Goal: Task Accomplishment & Management: Manage account settings

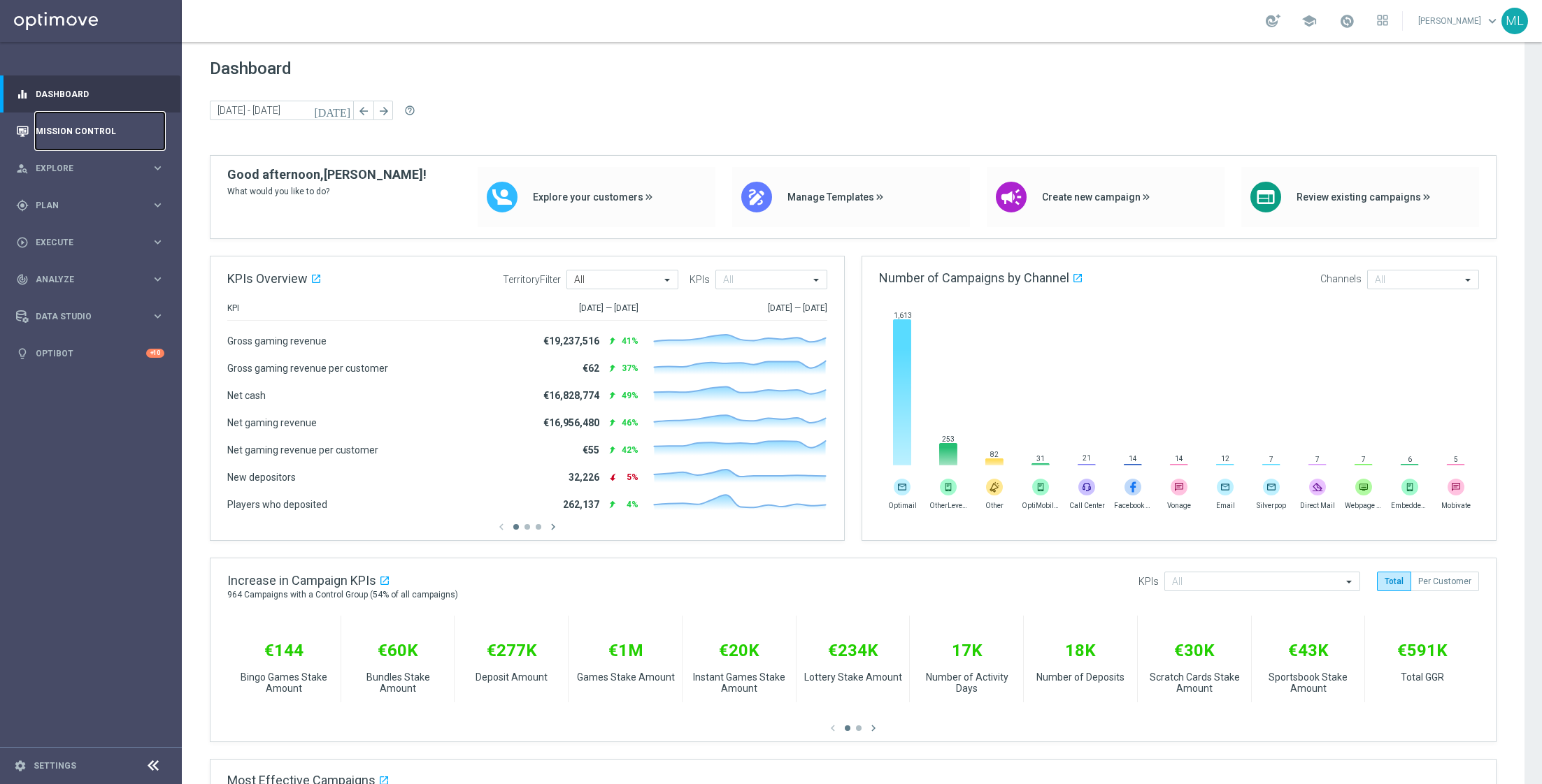
click at [103, 120] on link "Mission Control" at bounding box center [100, 131] width 129 height 37
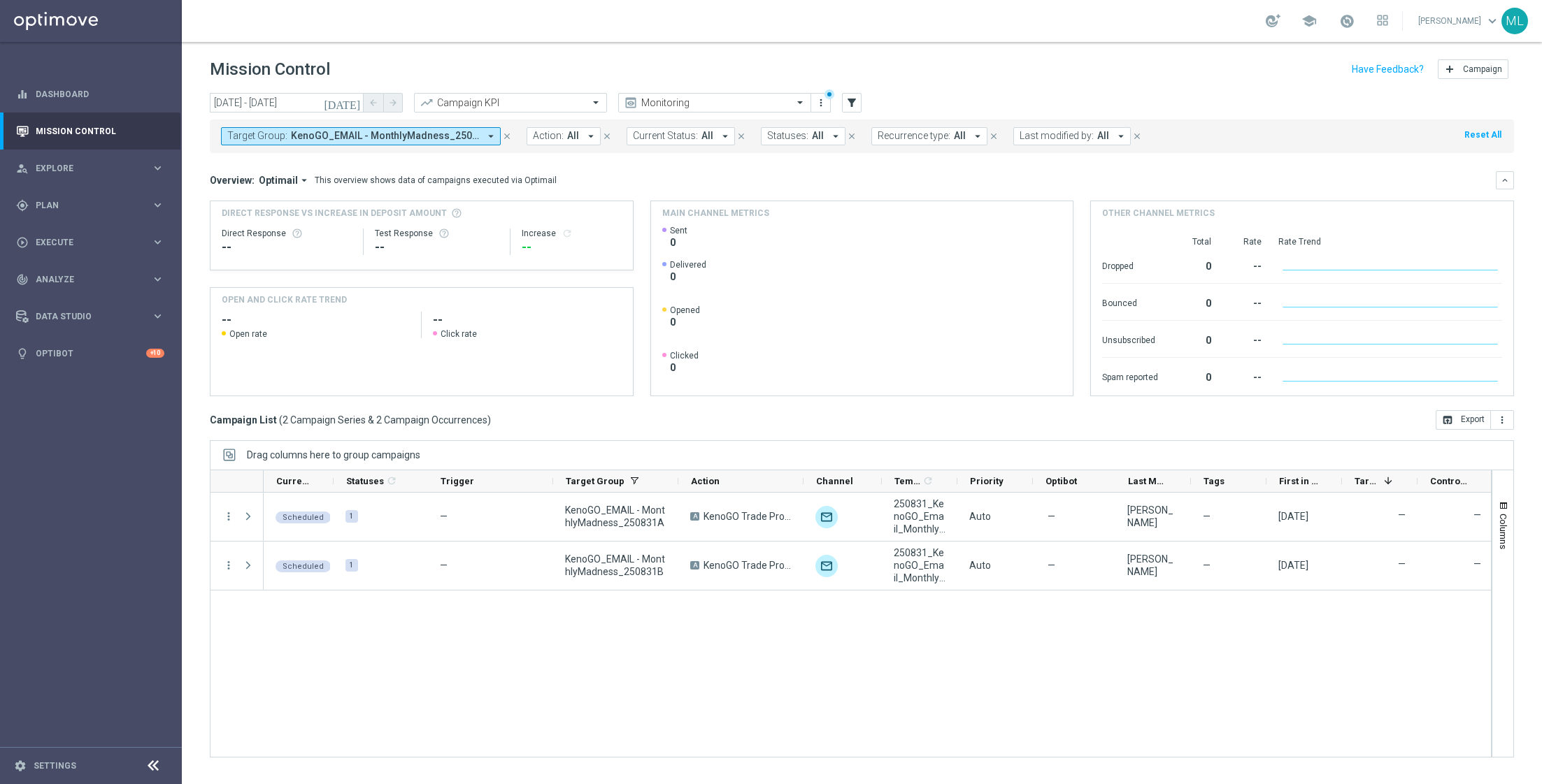
click at [351, 102] on icon "[DATE]" at bounding box center [343, 103] width 38 height 13
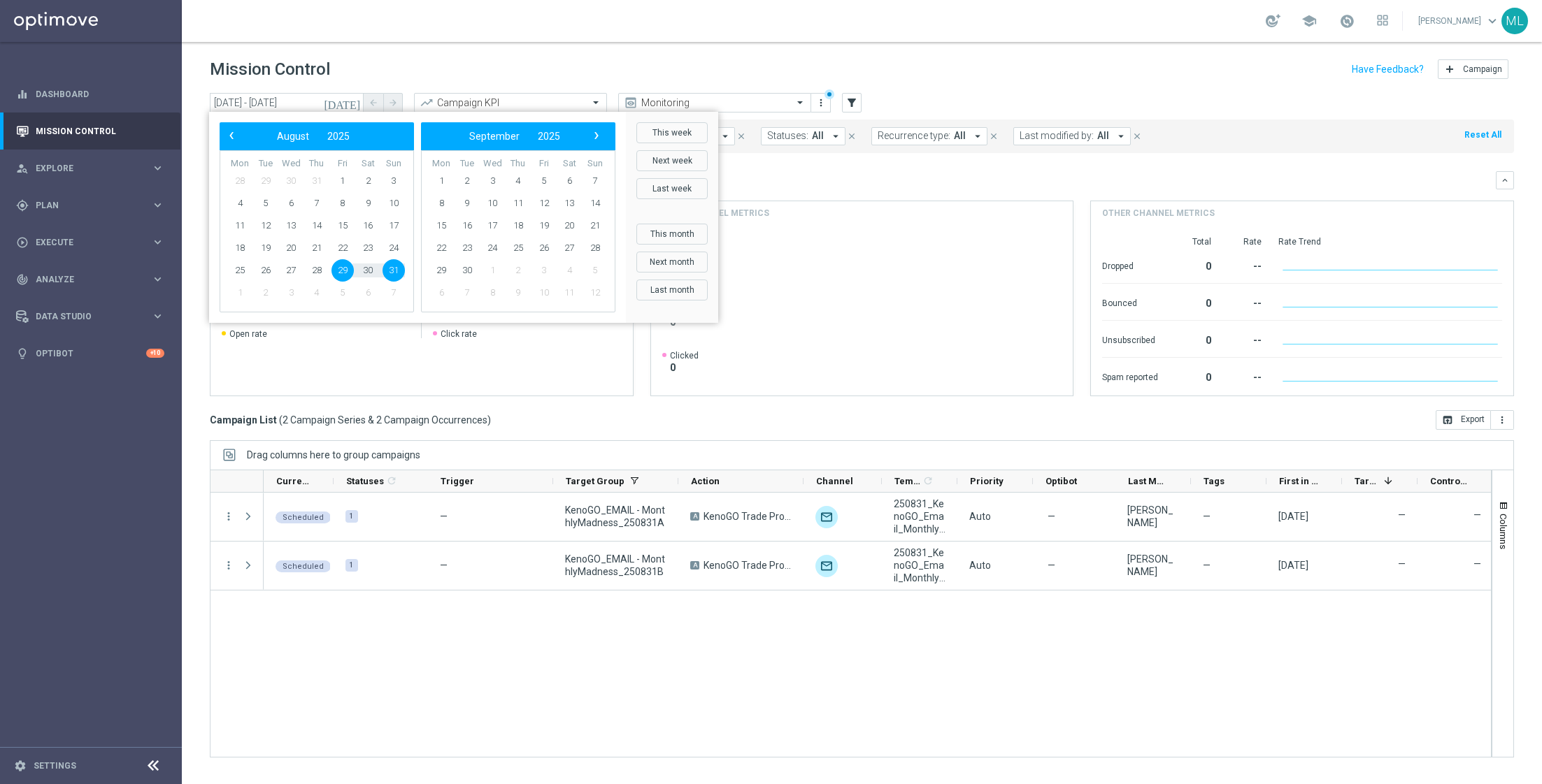
drag, startPoint x: 405, startPoint y: 273, endPoint x: 396, endPoint y: 271, distance: 9.2
click at [396, 271] on span "31" at bounding box center [394, 271] width 23 height 23
type input "[DATE] - [DATE]"
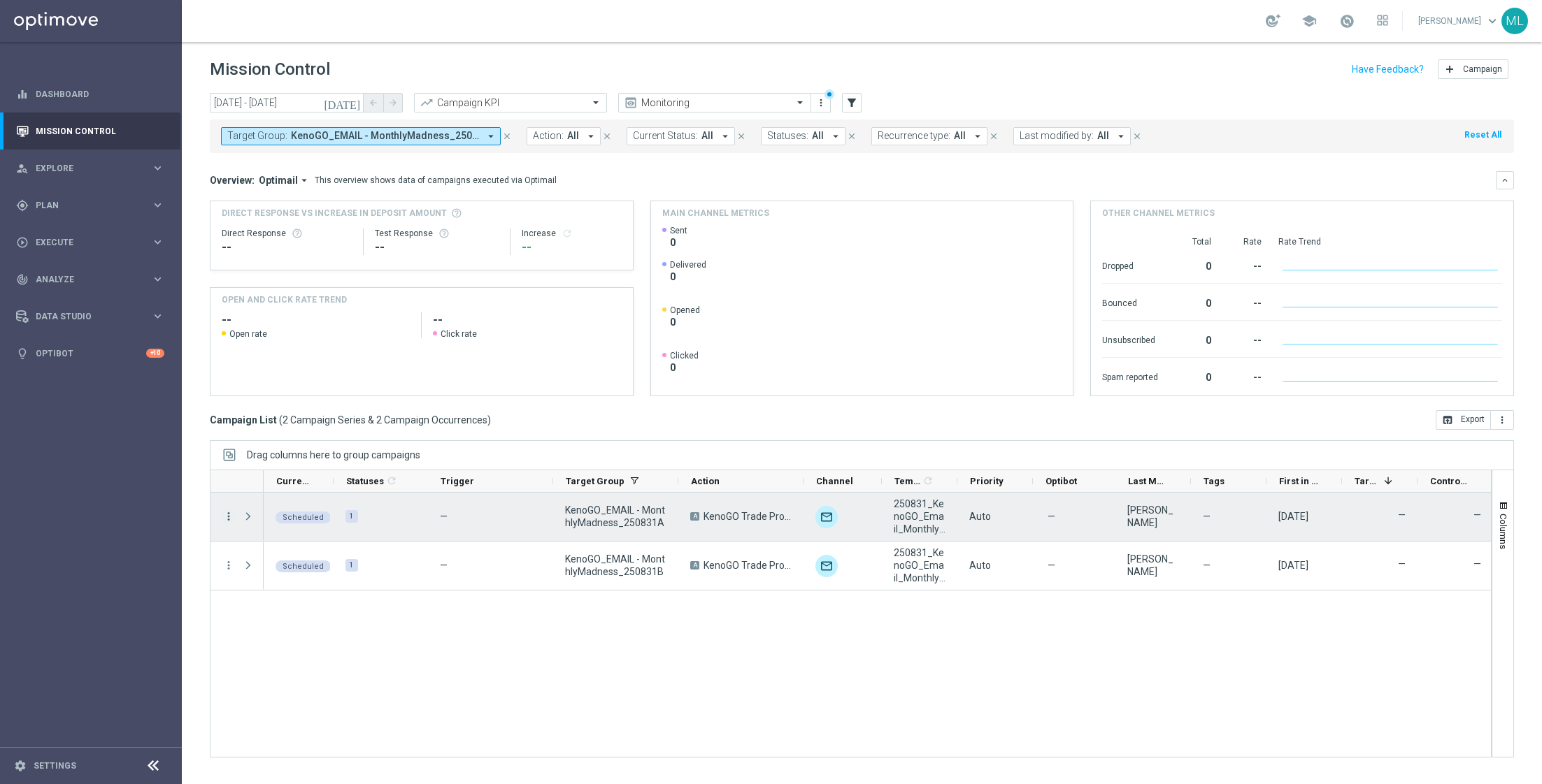
click at [227, 517] on icon "more_vert" at bounding box center [229, 517] width 13 height 13
click at [269, 628] on span "Edit" at bounding box center [263, 629] width 15 height 10
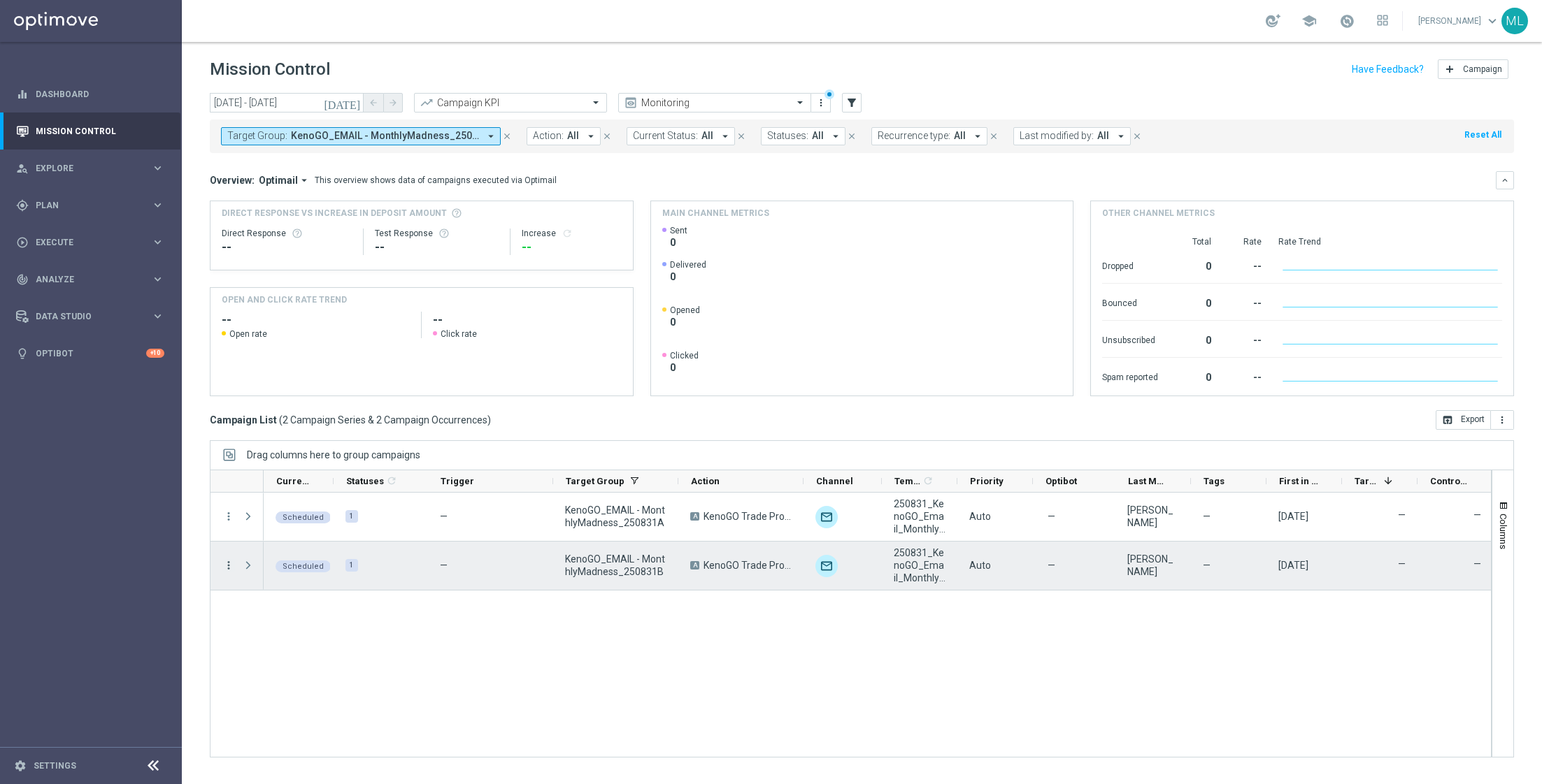
click at [227, 568] on icon "more_vert" at bounding box center [229, 566] width 13 height 13
click at [268, 680] on span "Edit" at bounding box center [263, 678] width 15 height 10
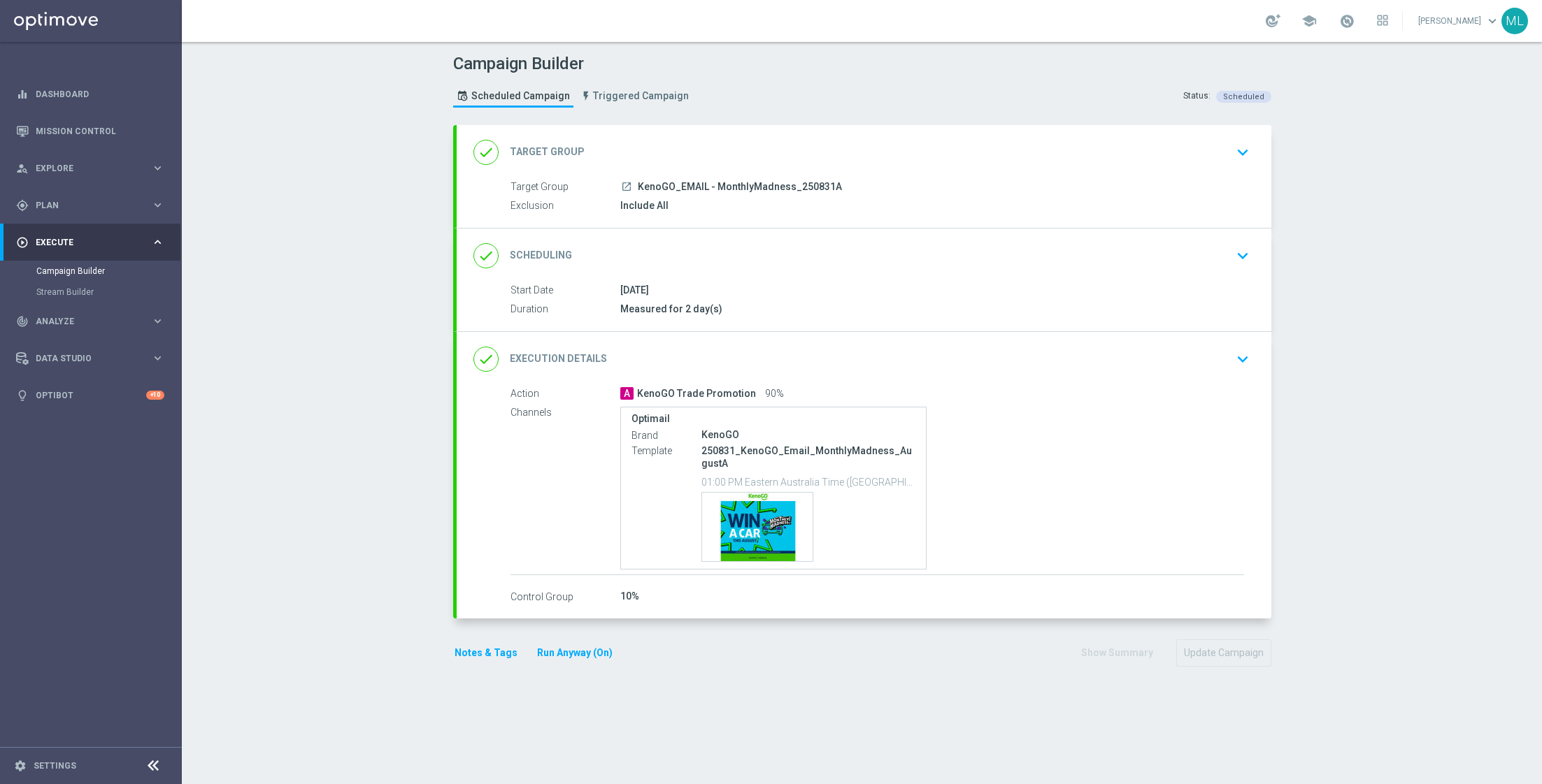
click at [1245, 353] on icon "keyboard_arrow_down" at bounding box center [1243, 360] width 21 height 21
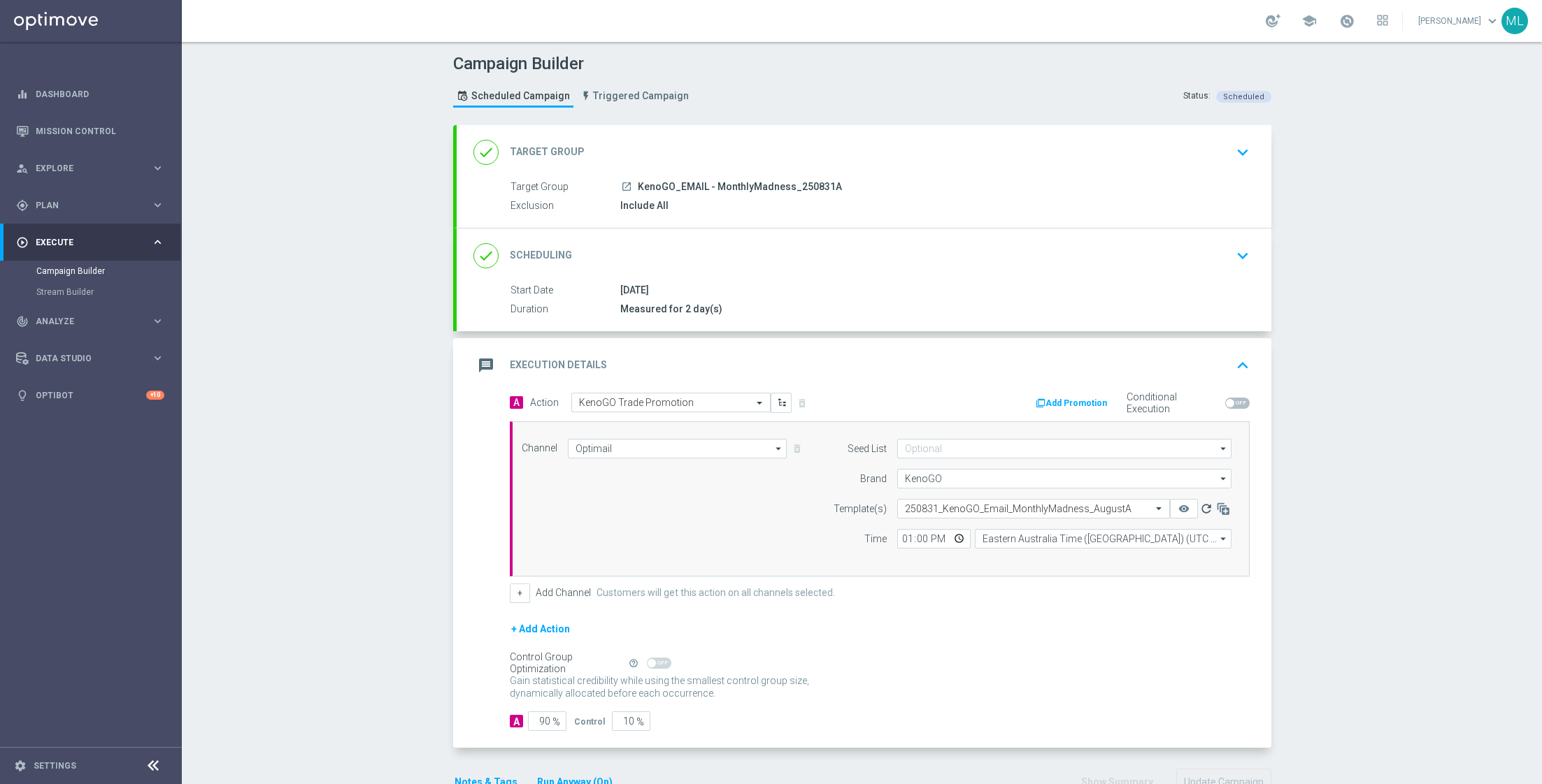
click at [1207, 507] on icon "refresh" at bounding box center [1207, 509] width 14 height 14
click at [1190, 509] on icon "remove_red_eye" at bounding box center [1184, 509] width 11 height 11
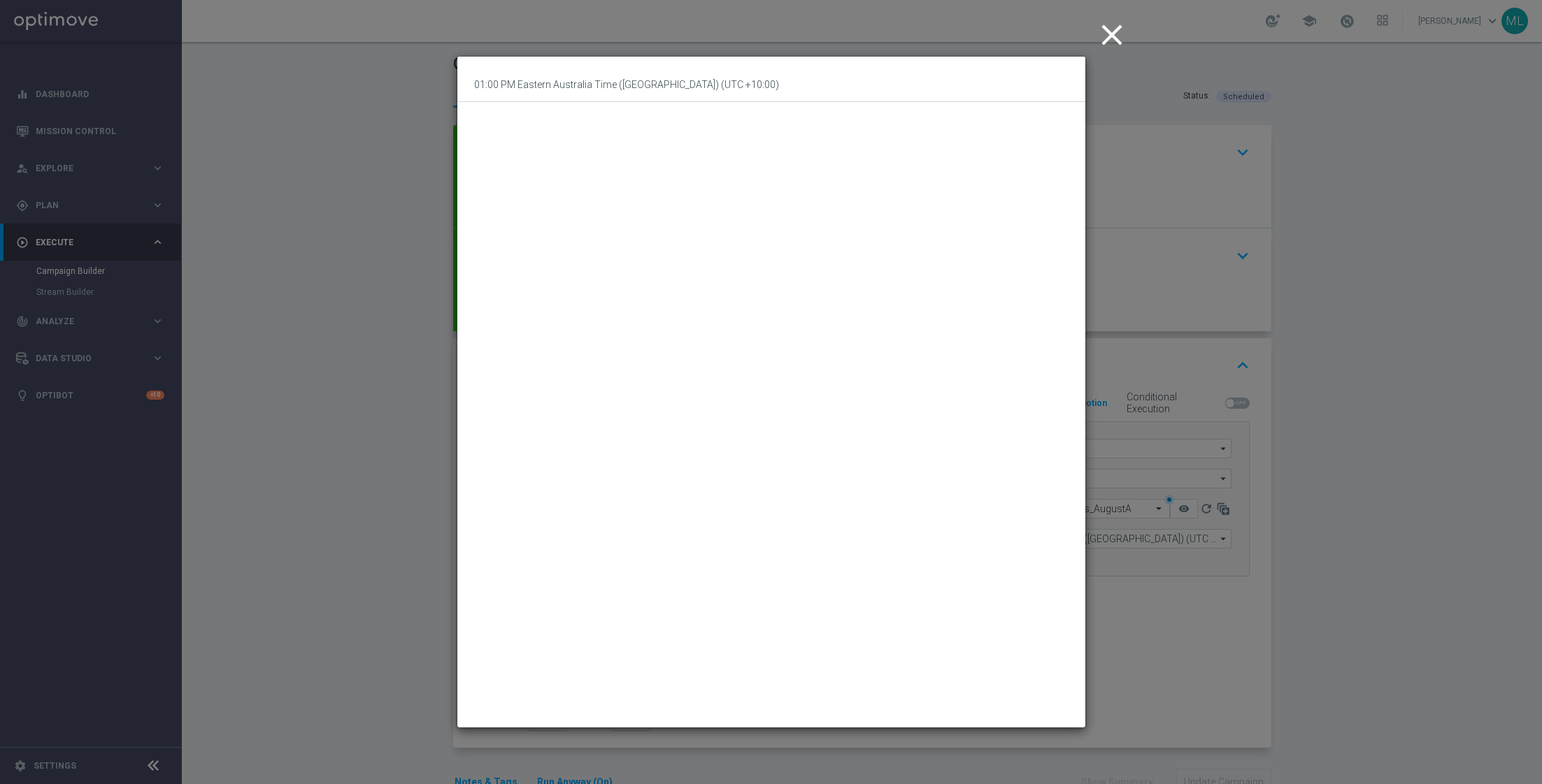
click at [1112, 25] on icon "close" at bounding box center [1112, 35] width 35 height 35
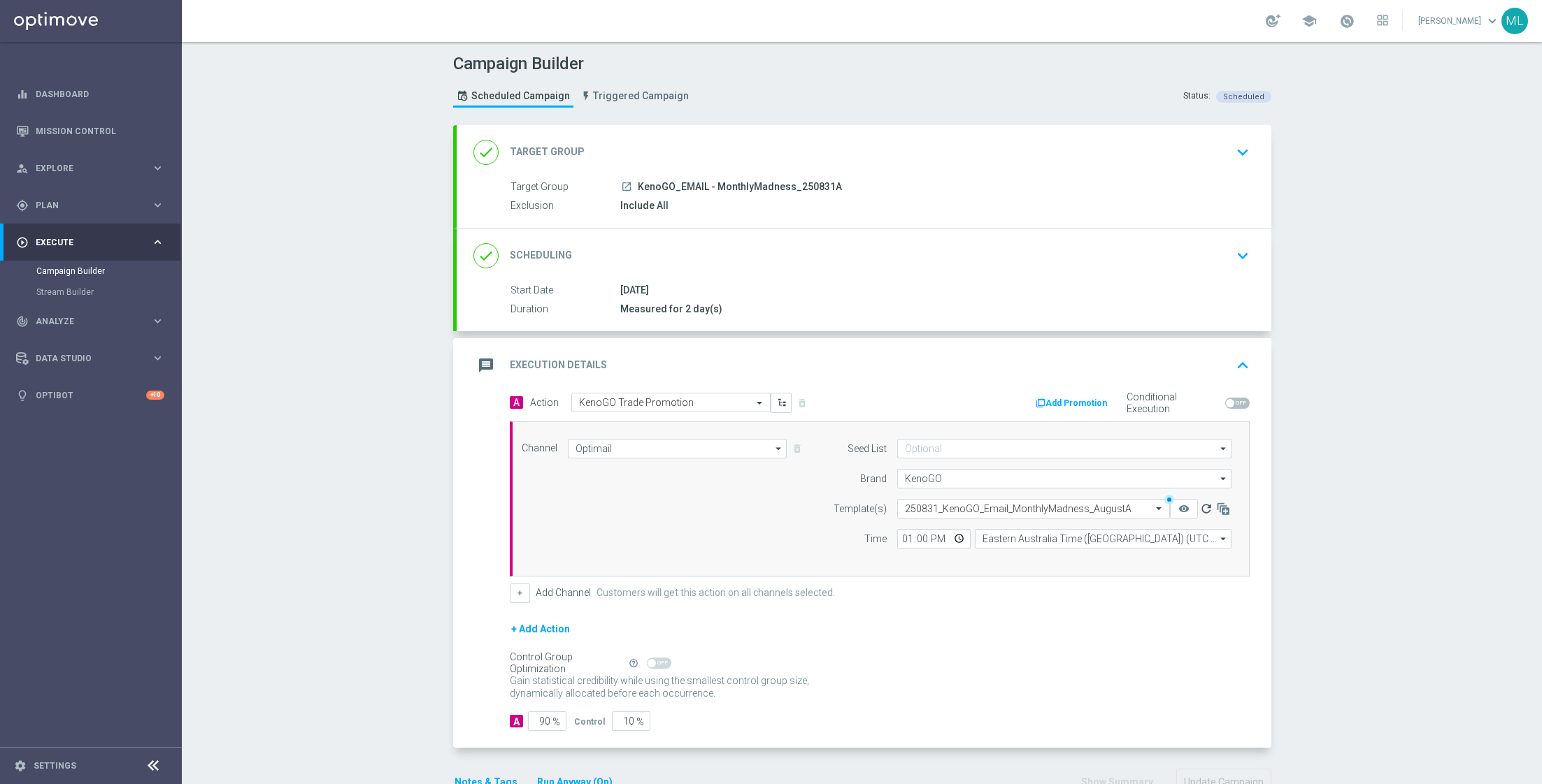
click at [1211, 507] on icon "refresh" at bounding box center [1207, 509] width 14 height 14
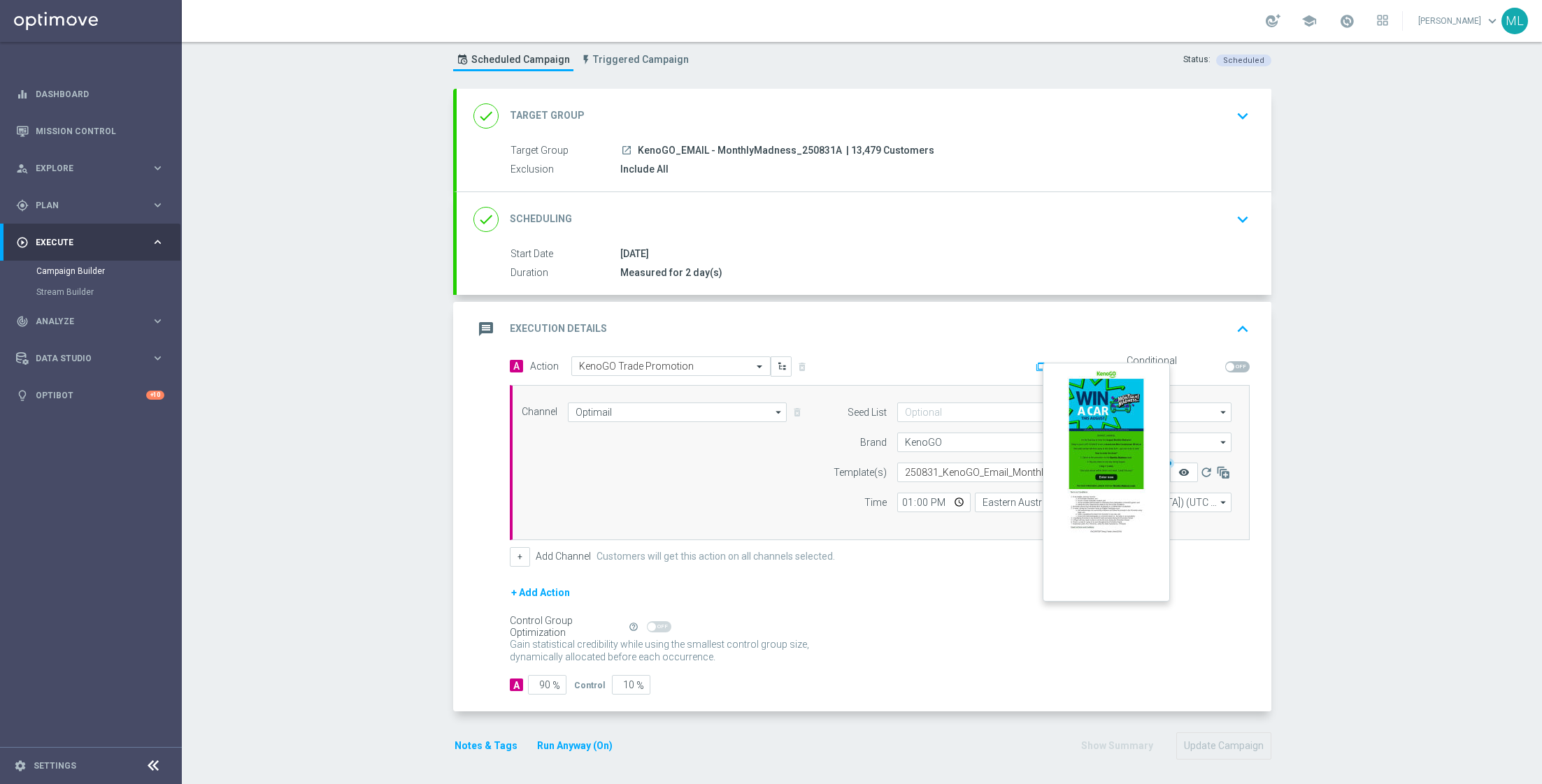
click at [1186, 469] on icon "remove_red_eye" at bounding box center [1184, 473] width 11 height 11
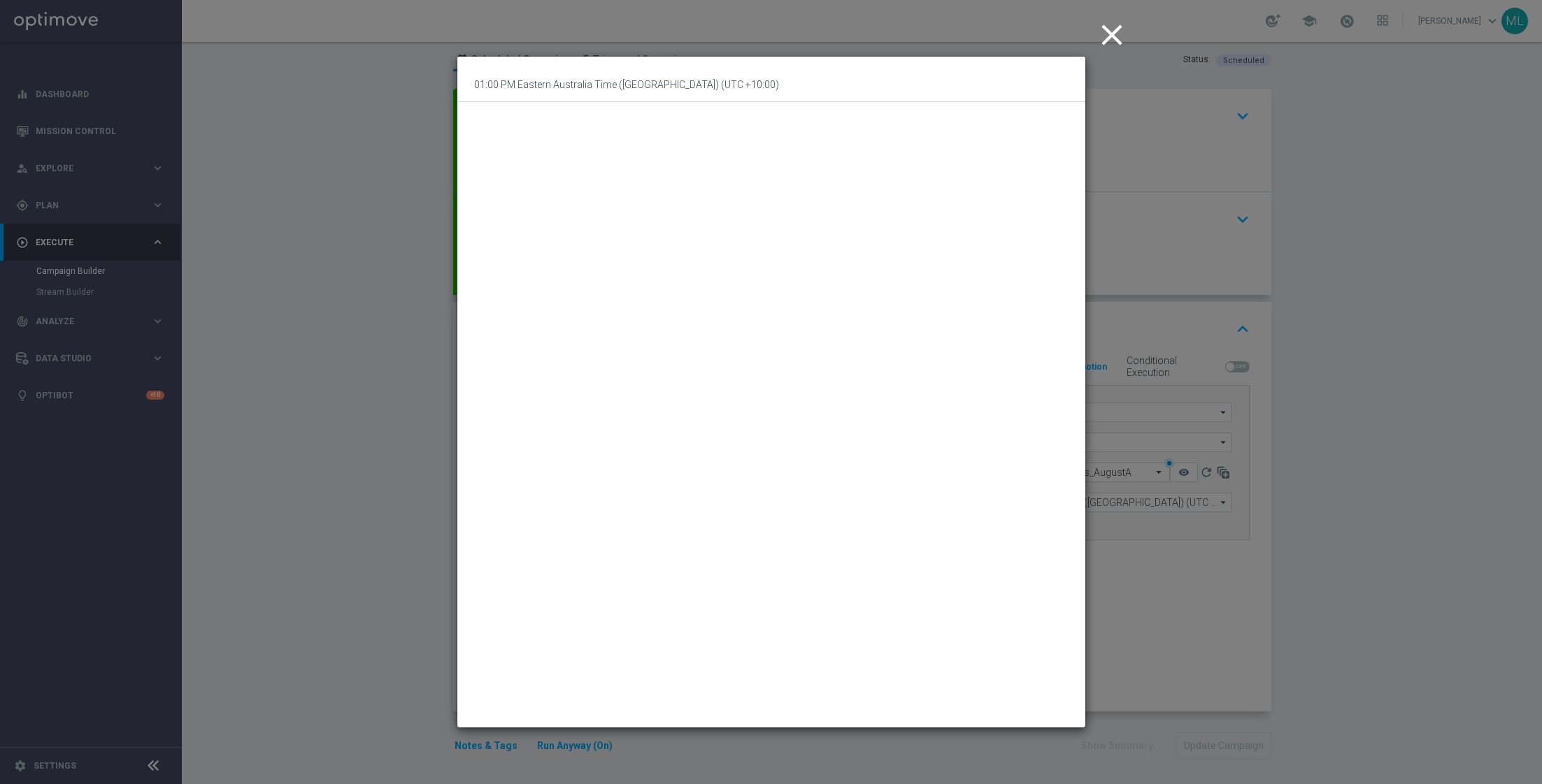
click at [1114, 32] on icon "close" at bounding box center [1112, 35] width 35 height 35
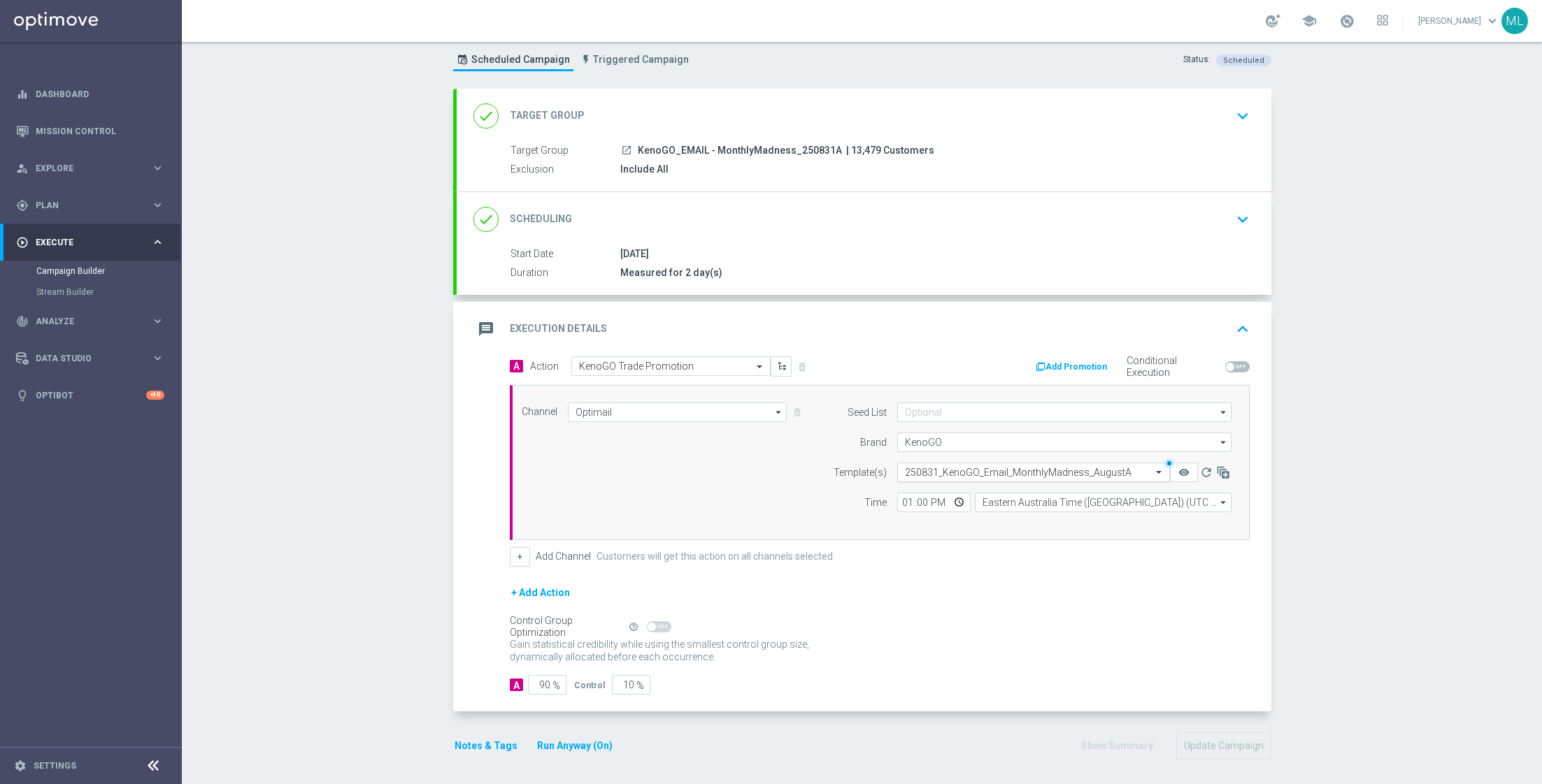
click at [974, 473] on input "text" at bounding box center [1020, 473] width 230 height 12
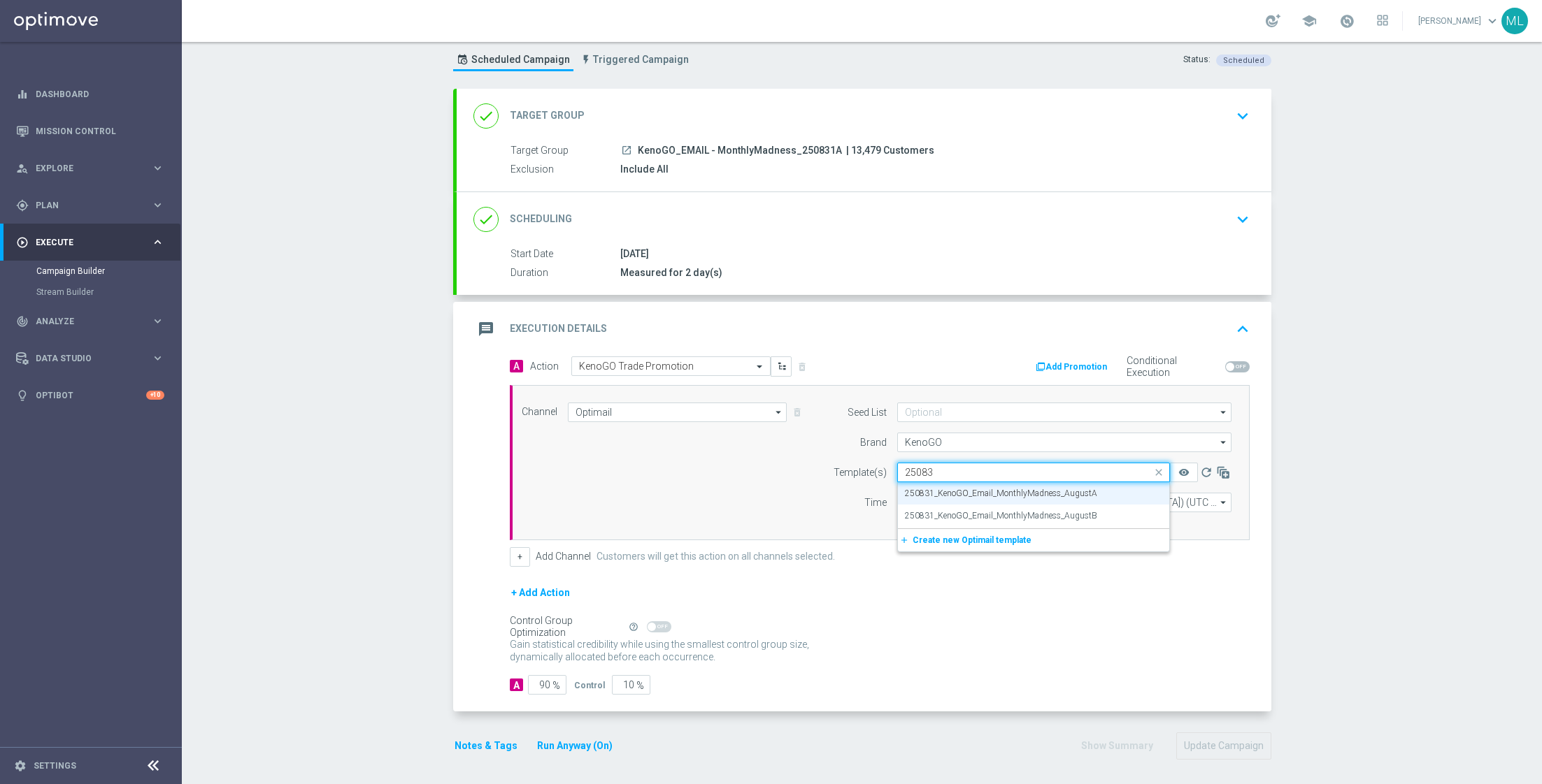
scroll to position [0, 0]
type input "250831"
click at [994, 493] on label "250831_KenoGO_Email_MonthlyMadness_AugustA" at bounding box center [1001, 493] width 192 height 12
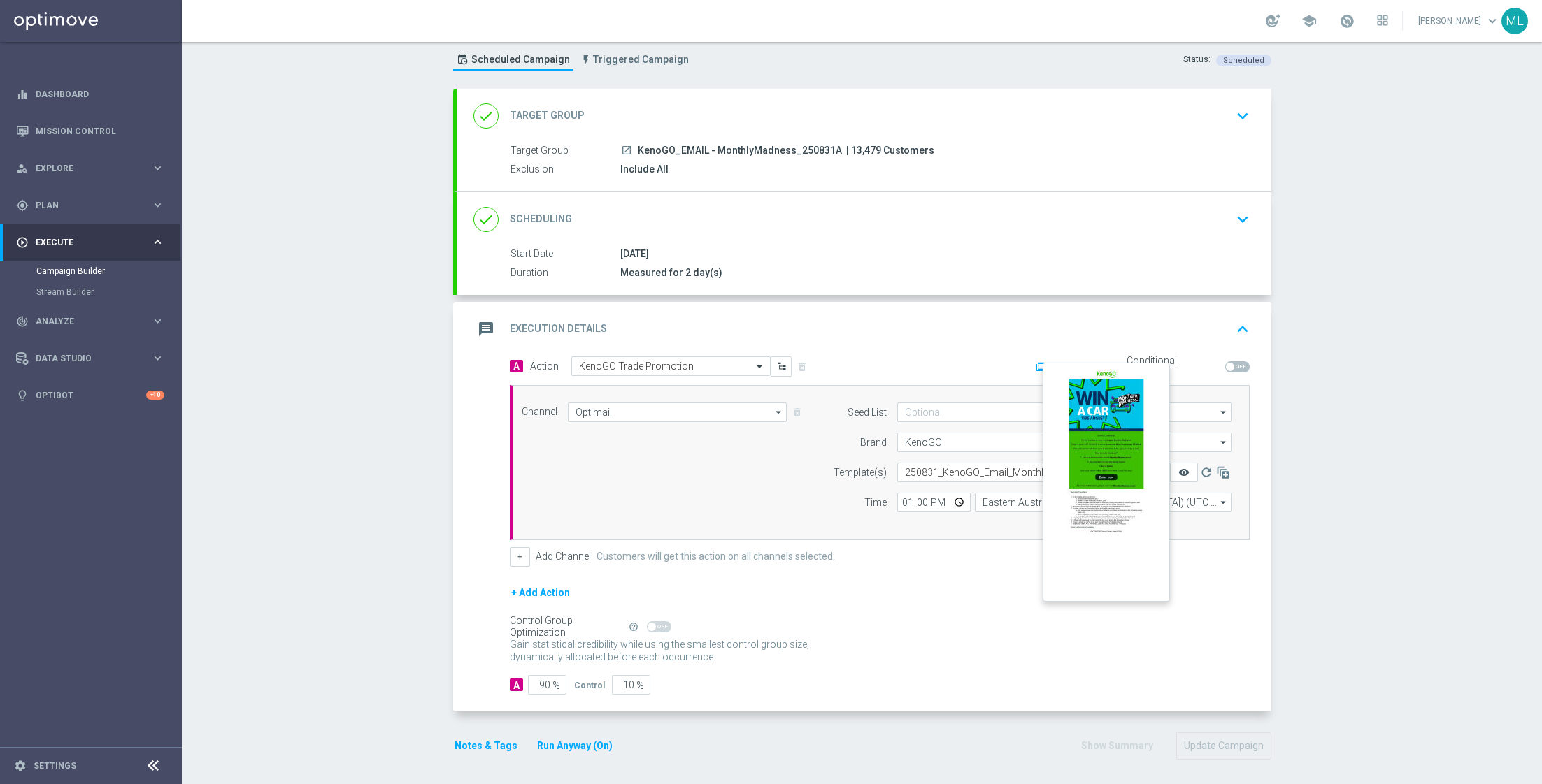
click at [1182, 469] on icon "remove_red_eye" at bounding box center [1184, 473] width 11 height 11
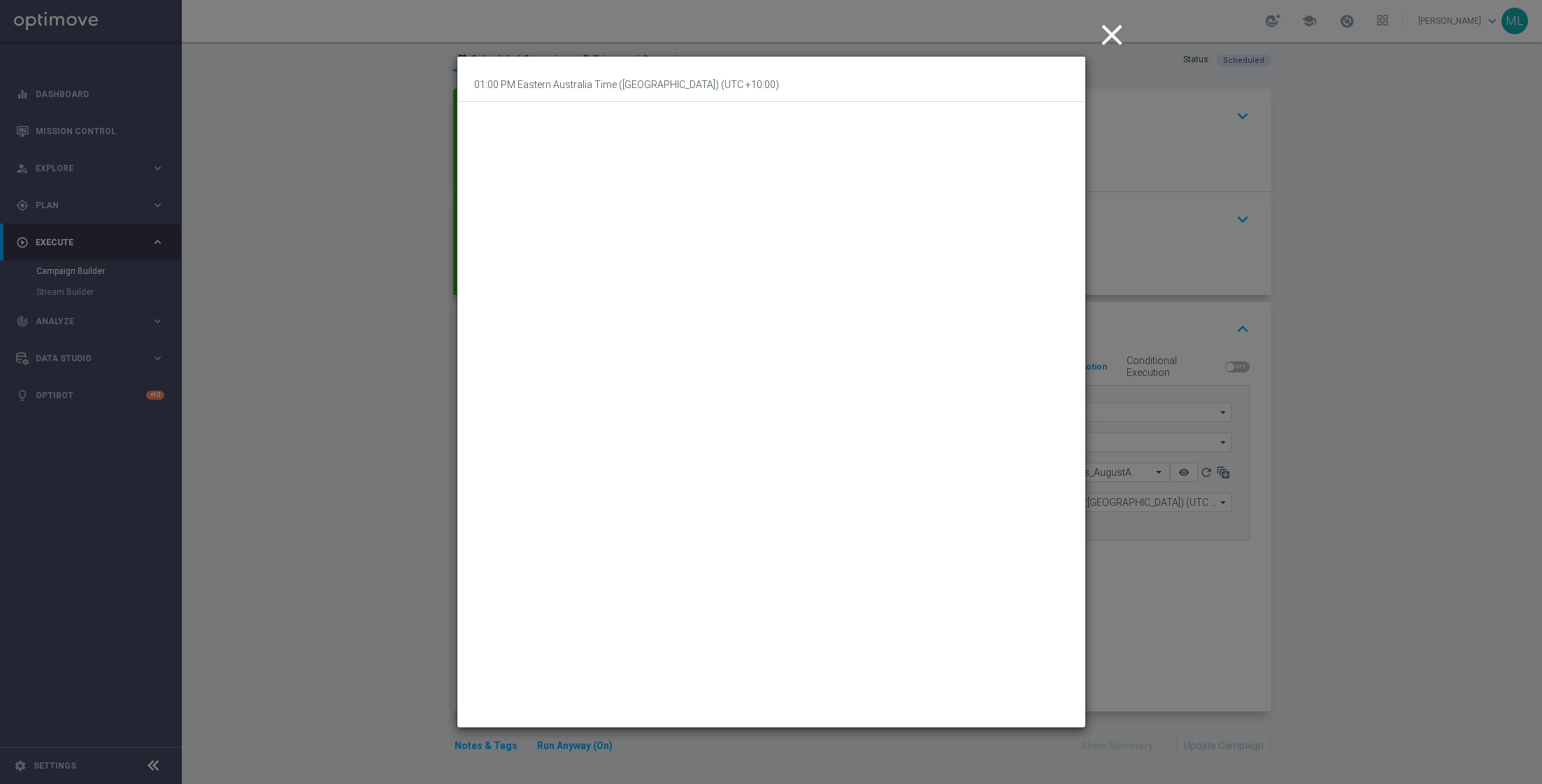
click at [1115, 28] on icon "close" at bounding box center [1112, 35] width 35 height 35
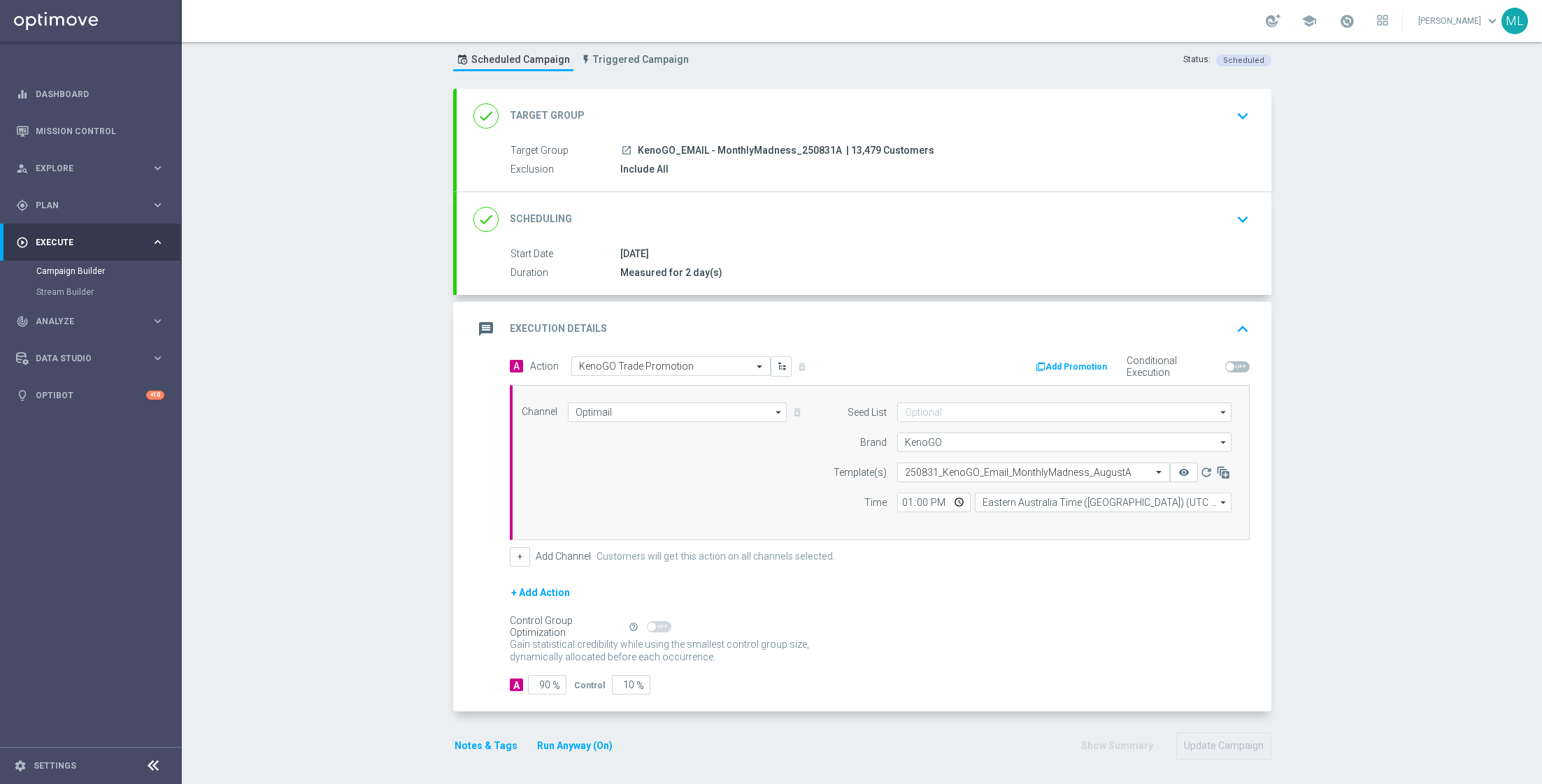
click at [1049, 598] on div "+ Add Action" at bounding box center [879, 602] width 740 height 35
click at [905, 500] on input "13:00" at bounding box center [934, 502] width 73 height 20
click at [920, 499] on input "13:00" at bounding box center [934, 502] width 73 height 20
type input "13:02"
click at [1013, 588] on div "+ Add Action" at bounding box center [879, 602] width 740 height 35
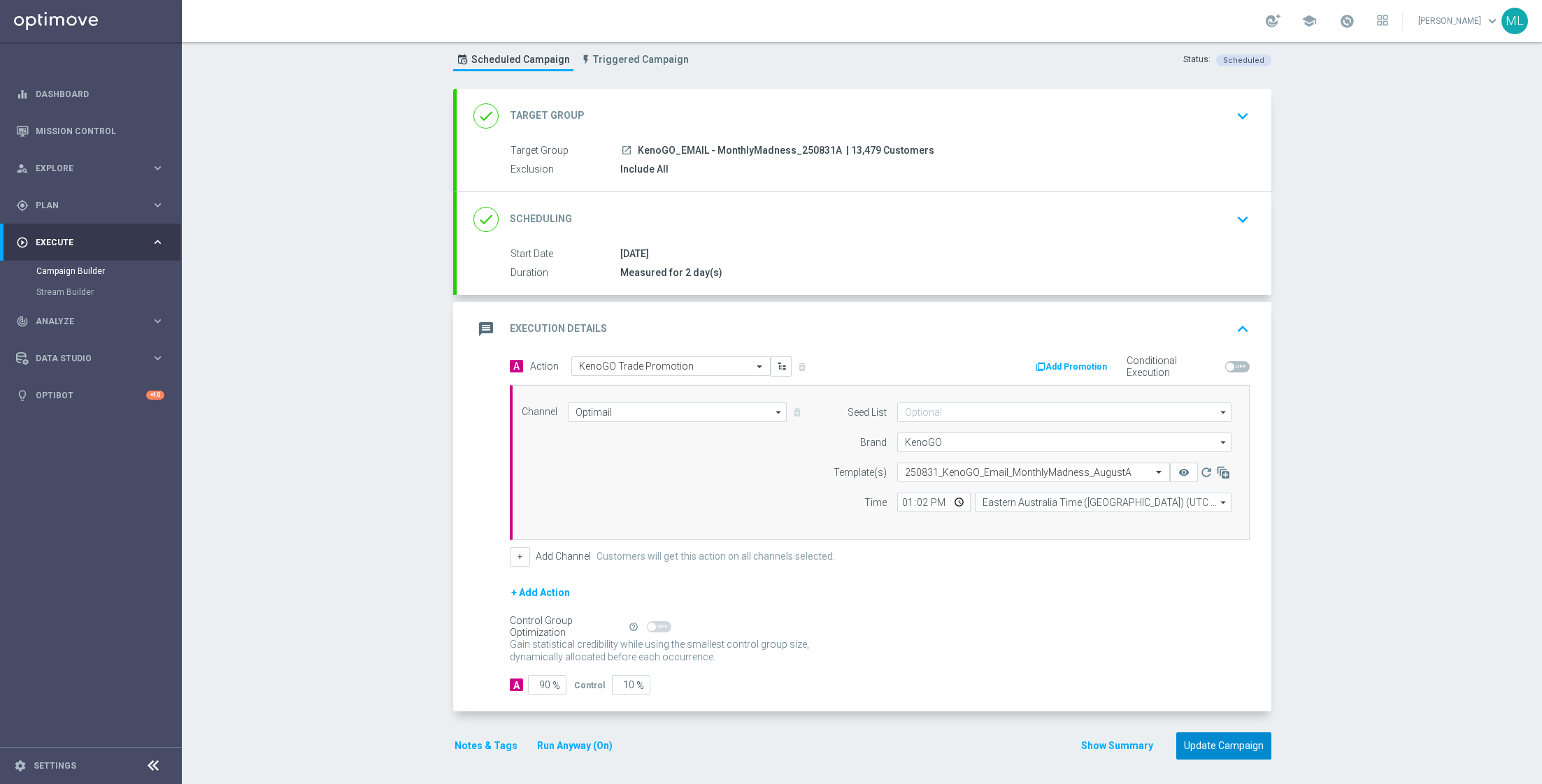
click at [1224, 743] on button "Update Campaign" at bounding box center [1224, 746] width 95 height 27
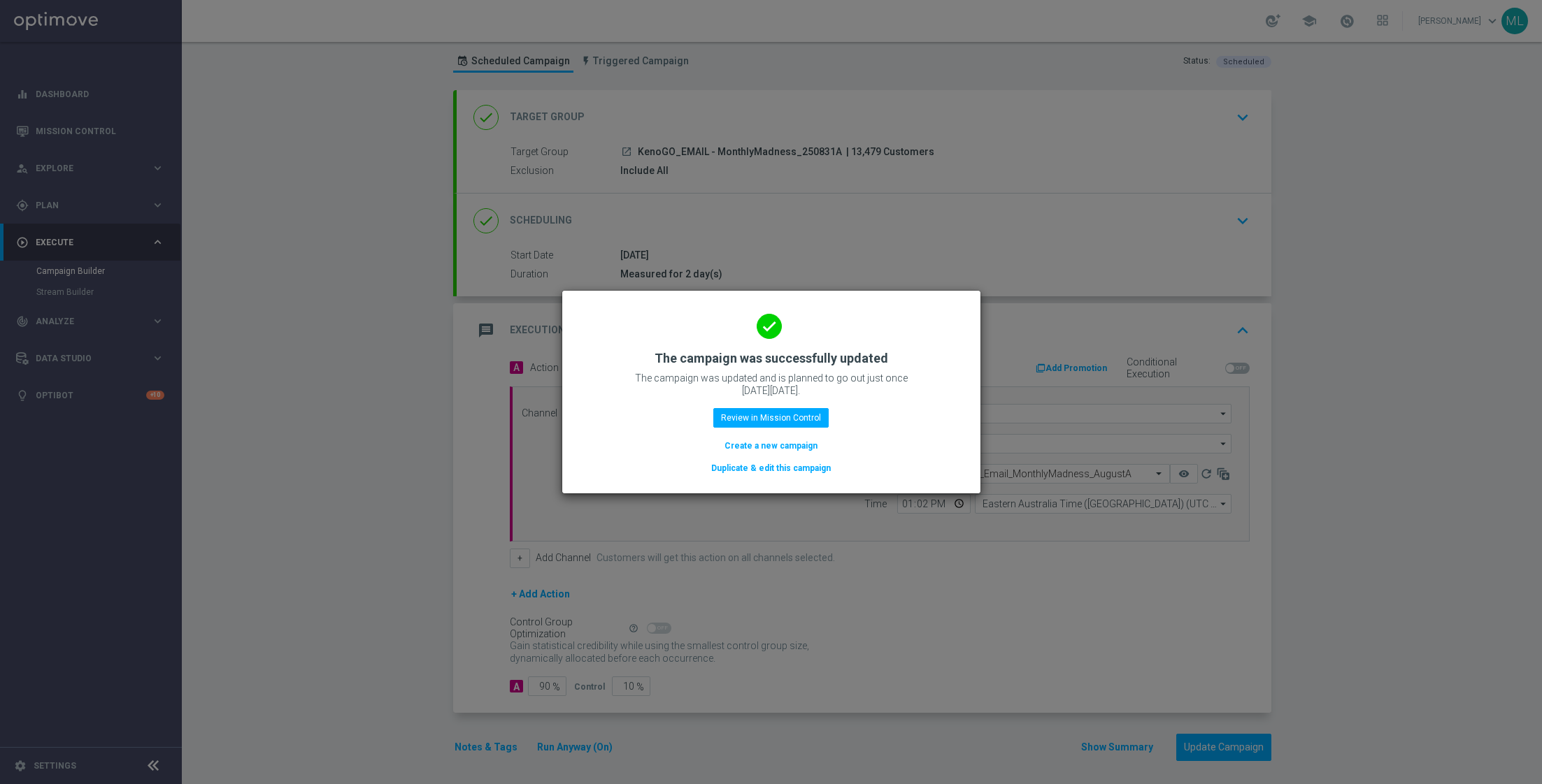
scroll to position [37, 0]
click at [781, 419] on button "Review in Mission Control" at bounding box center [771, 418] width 115 height 20
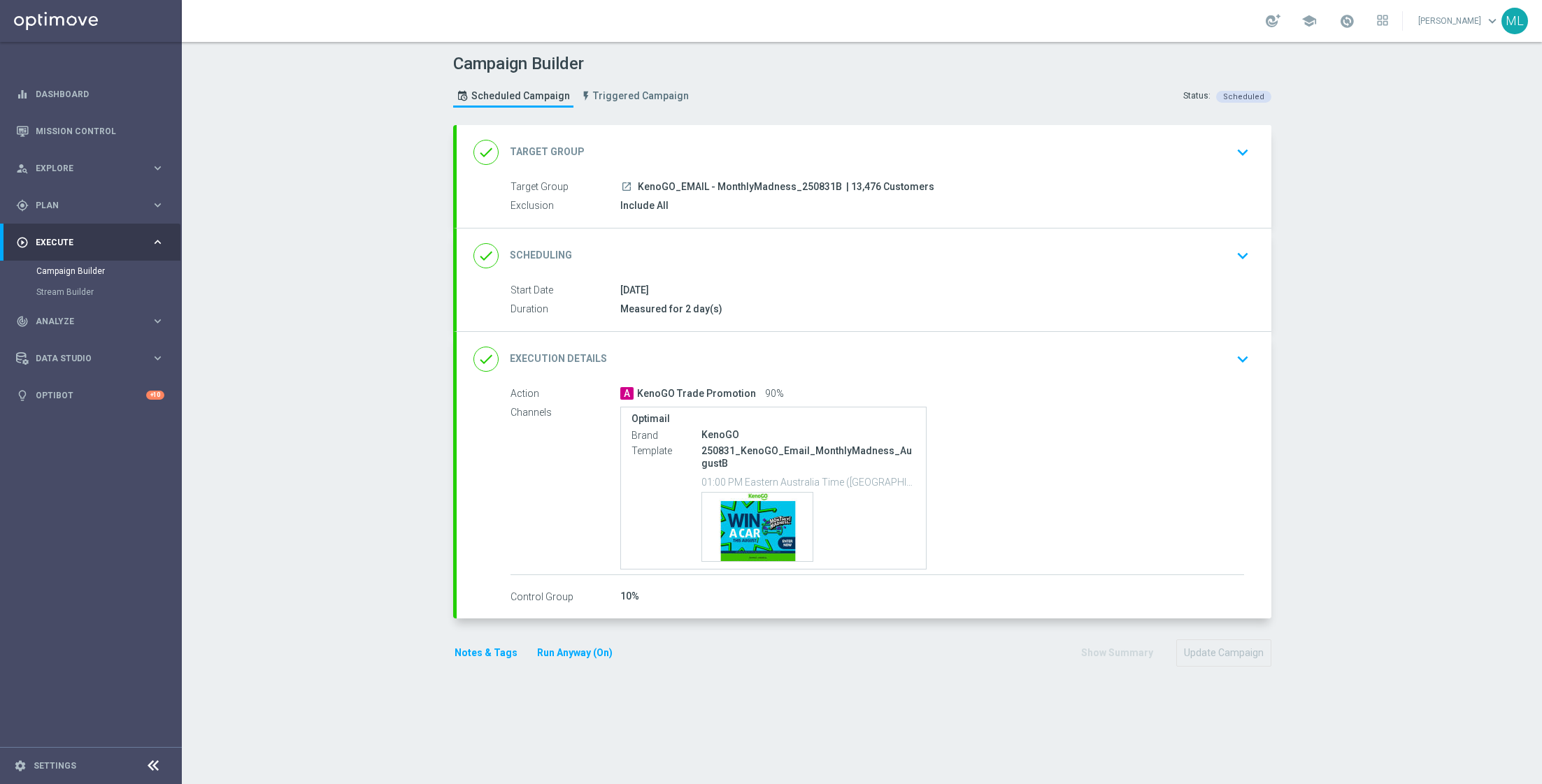
click at [1241, 358] on icon "keyboard_arrow_down" at bounding box center [1243, 360] width 21 height 21
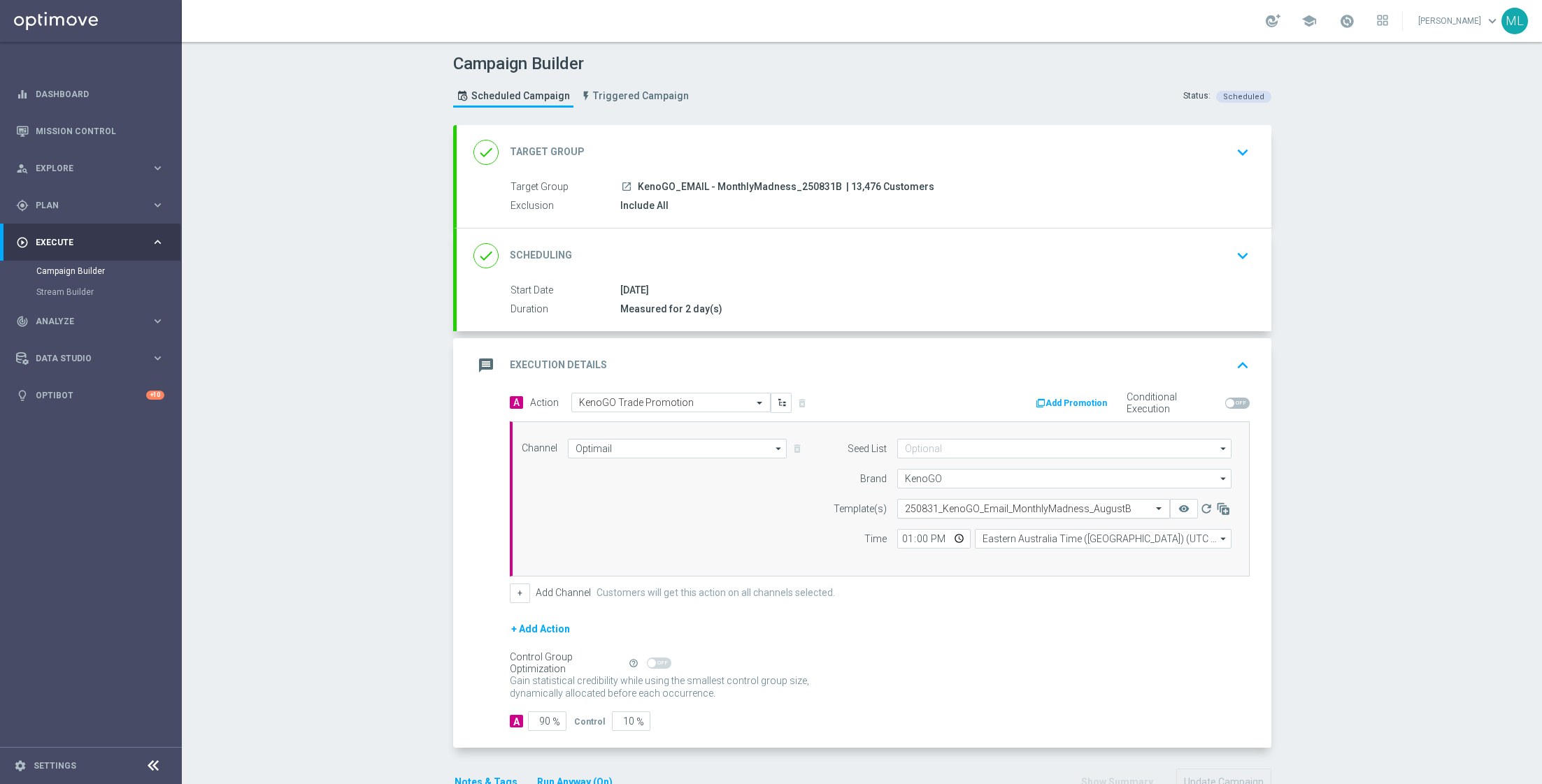
click at [1066, 514] on div "Select template 250831_KenoGO_Email_MonthlyMadness_AugustB" at bounding box center [1033, 509] width 272 height 20
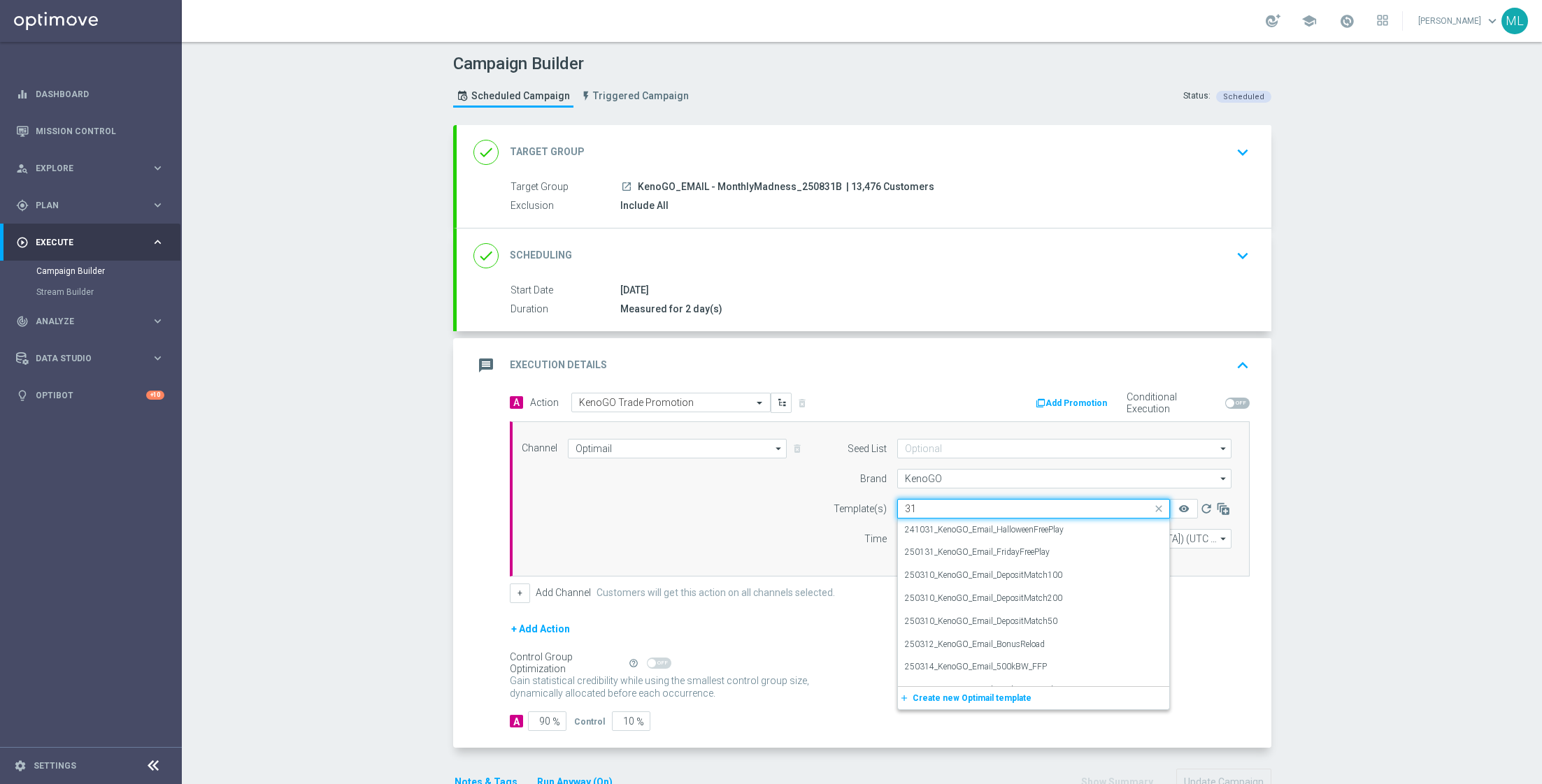
type input "3"
type input "250831"
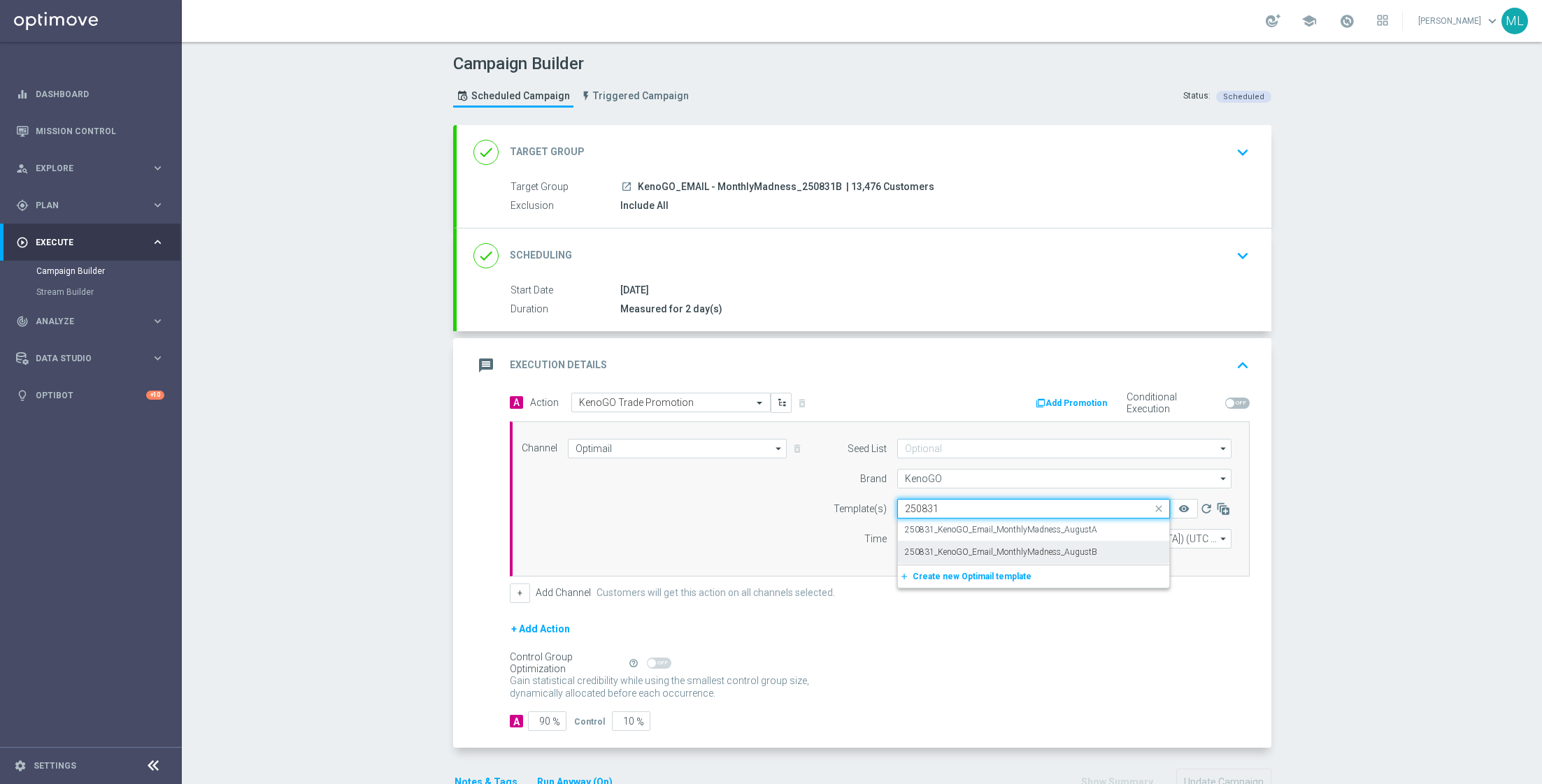
click at [1060, 548] on label "250831_KenoGO_Email_MonthlyMadness_AugustB" at bounding box center [1001, 552] width 192 height 12
click at [922, 537] on input "13:00" at bounding box center [934, 539] width 73 height 20
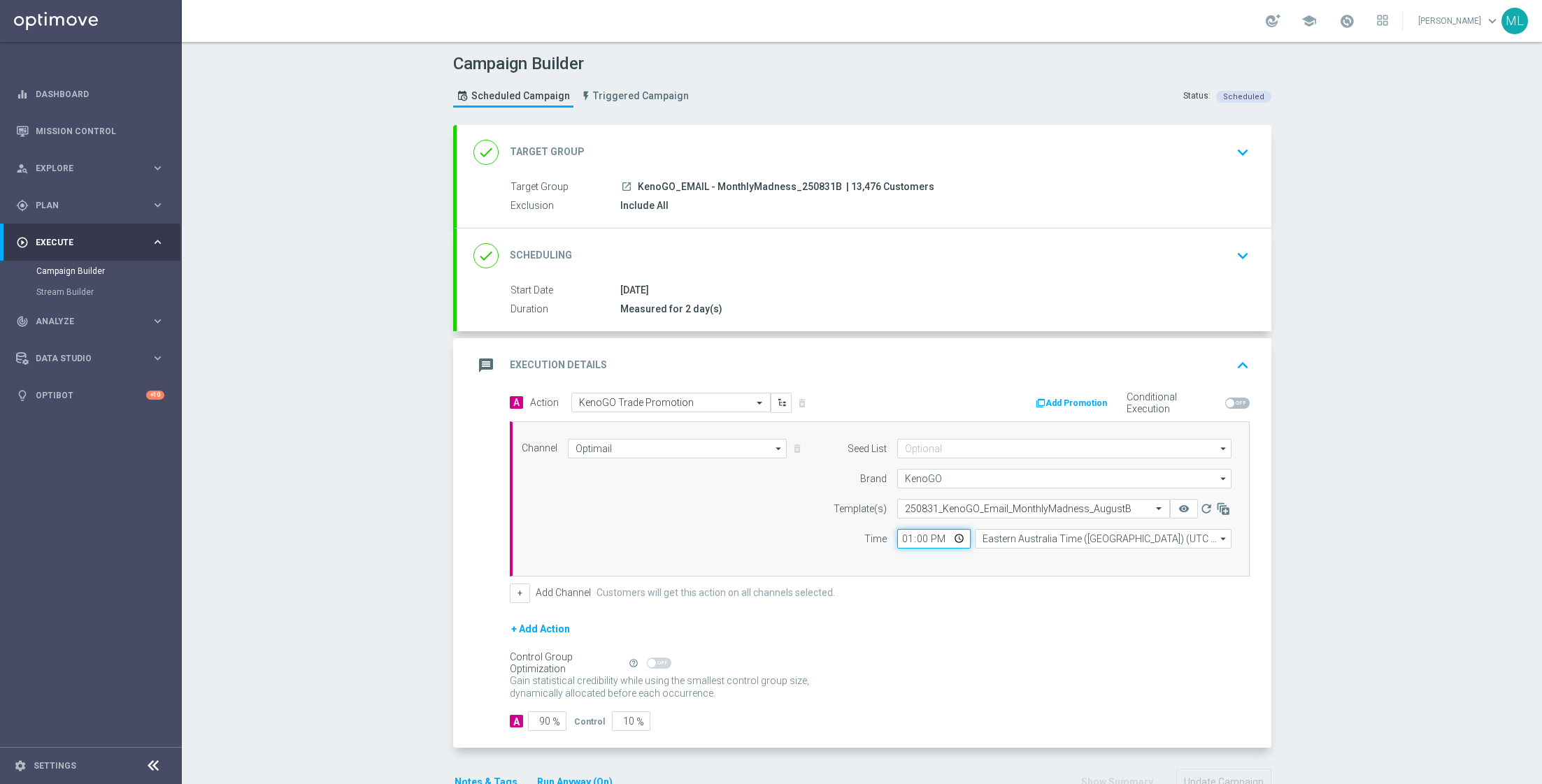
type input "13:02"
click at [977, 589] on div "+ Add Channel Customers will get this action on all channels selected." at bounding box center [879, 593] width 740 height 20
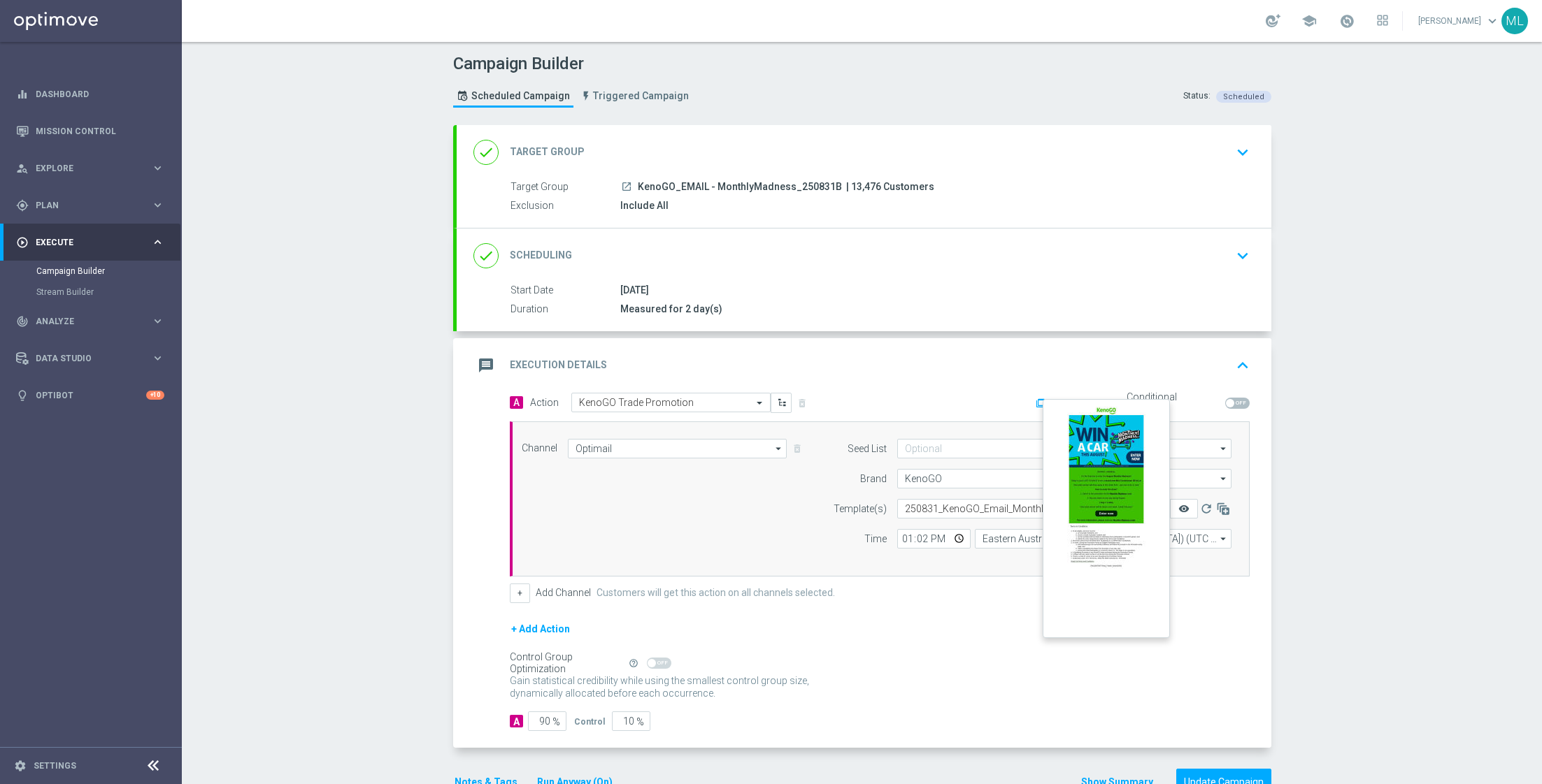
click at [1184, 505] on icon "remove_red_eye" at bounding box center [1184, 509] width 11 height 11
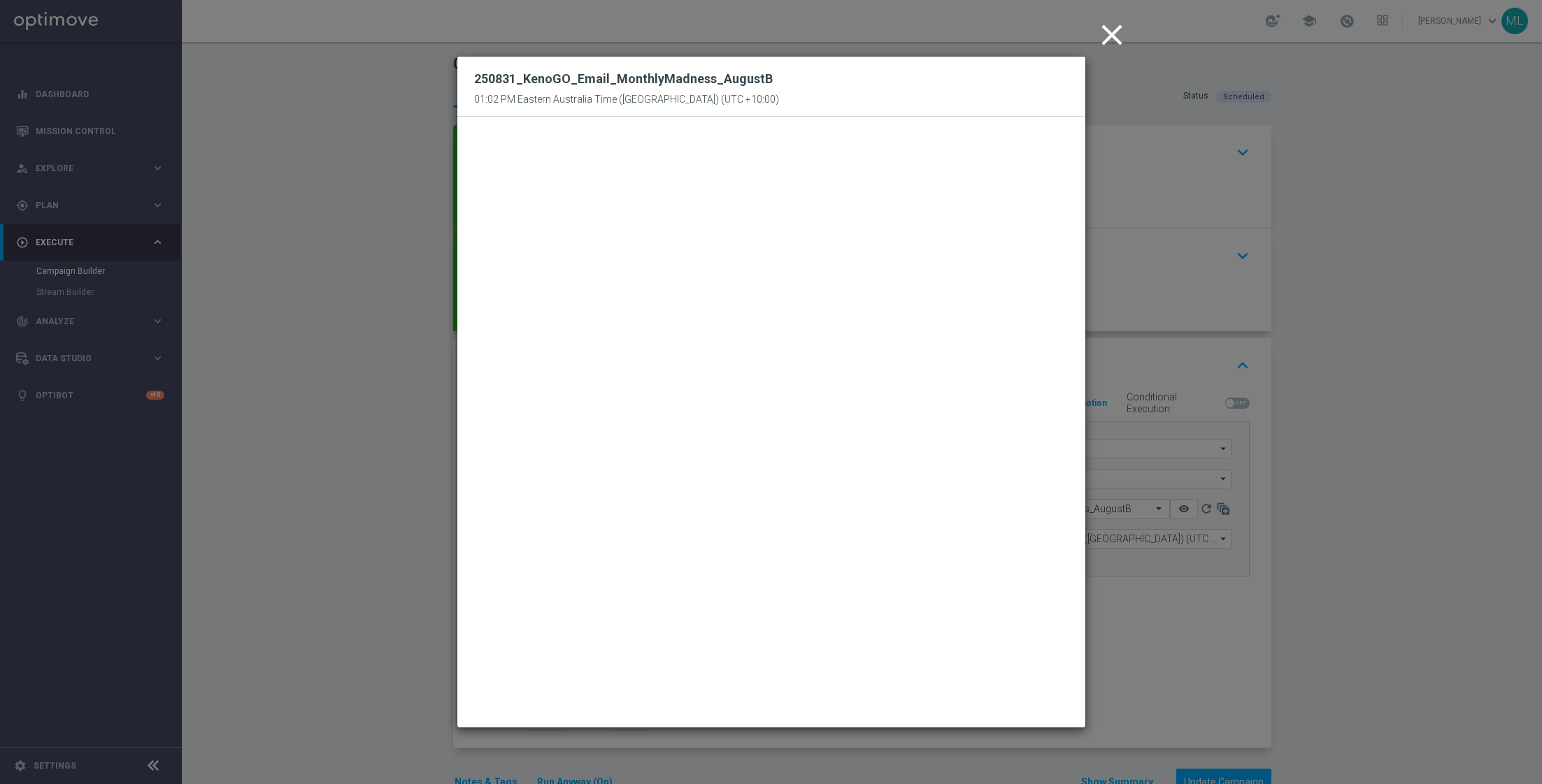
click at [1117, 30] on icon "close" at bounding box center [1112, 35] width 35 height 35
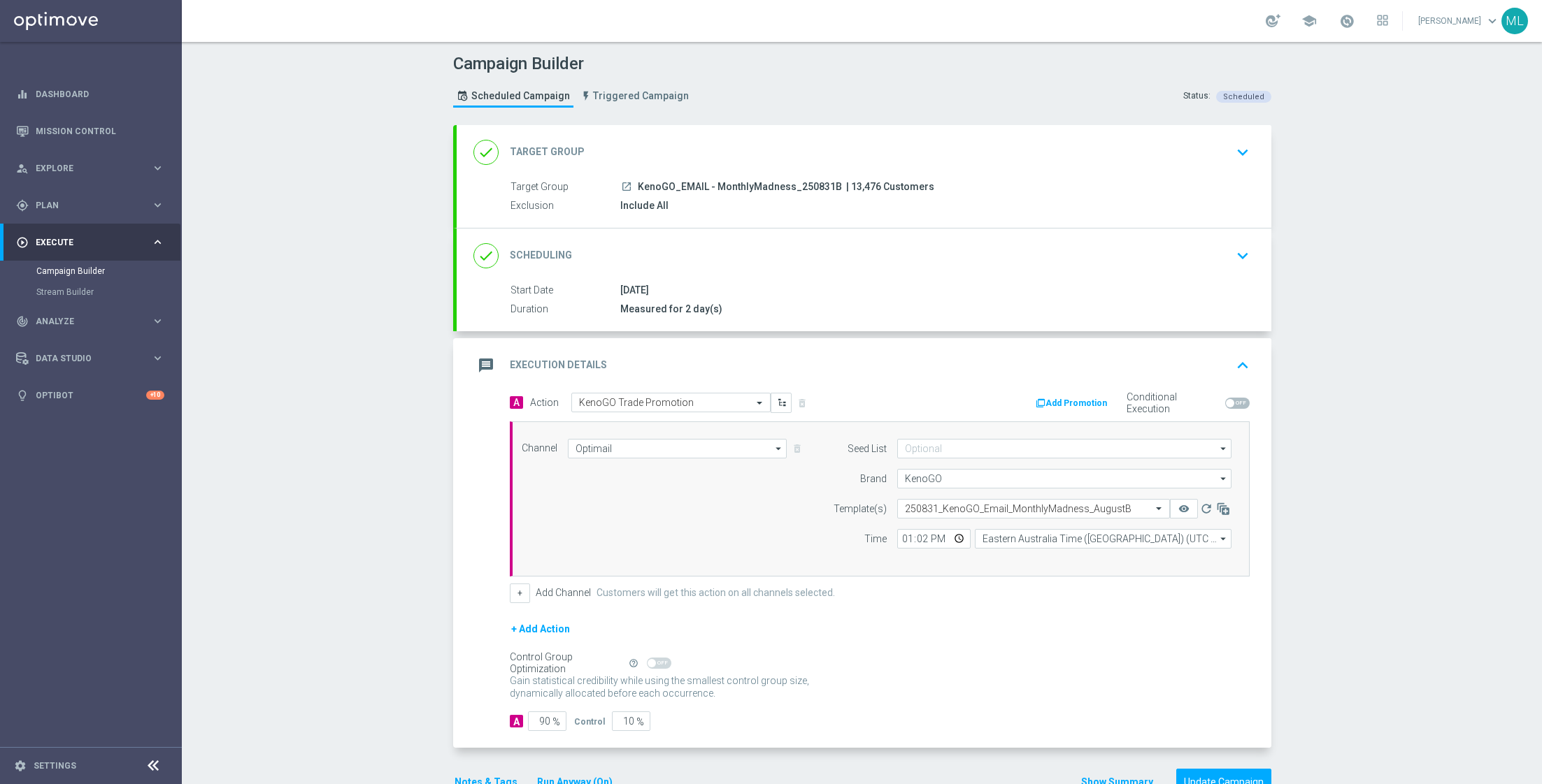
scroll to position [37, 0]
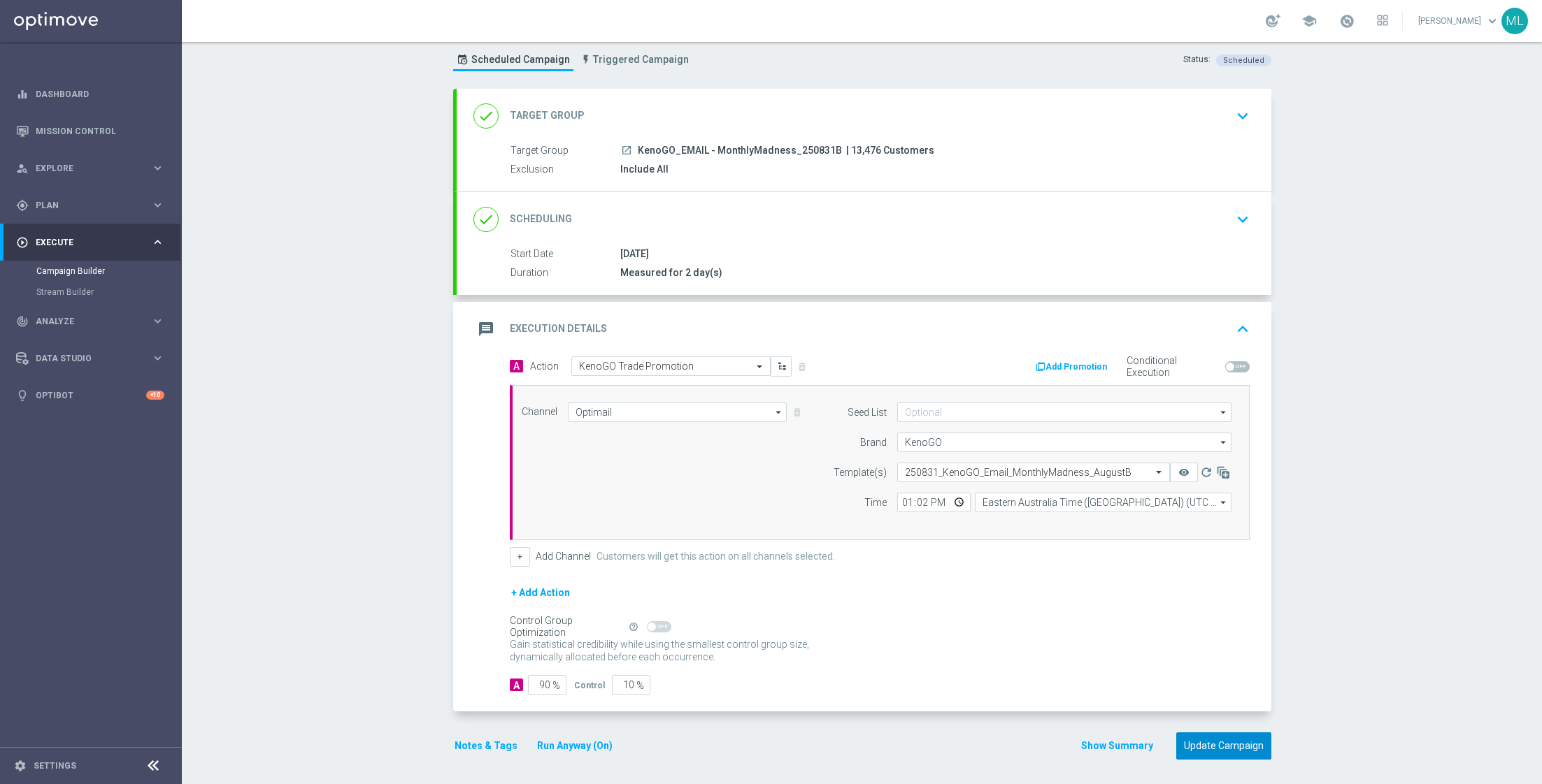
click at [1227, 743] on button "Update Campaign" at bounding box center [1224, 746] width 95 height 27
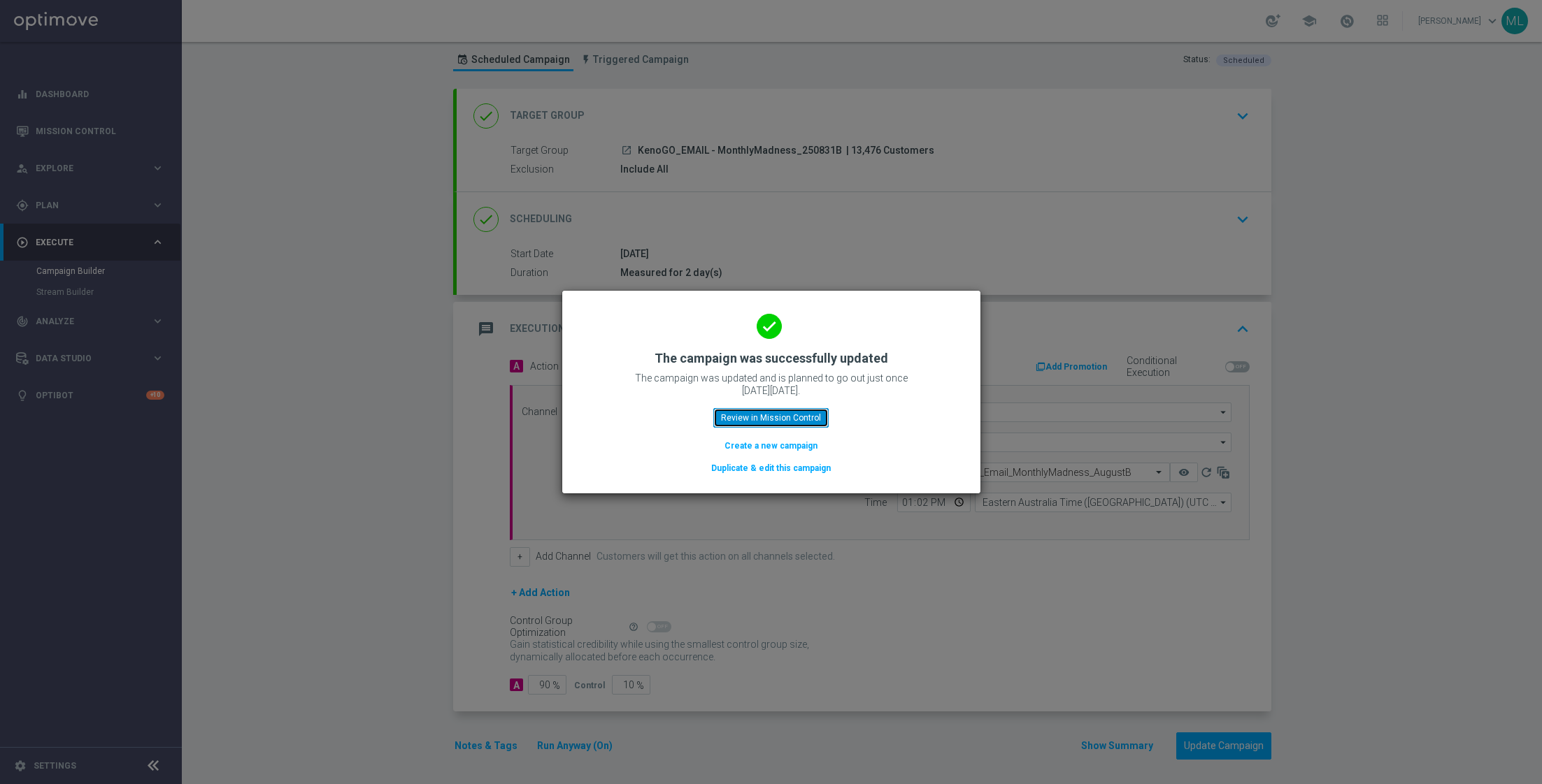
click at [786, 422] on button "Review in Mission Control" at bounding box center [771, 418] width 115 height 20
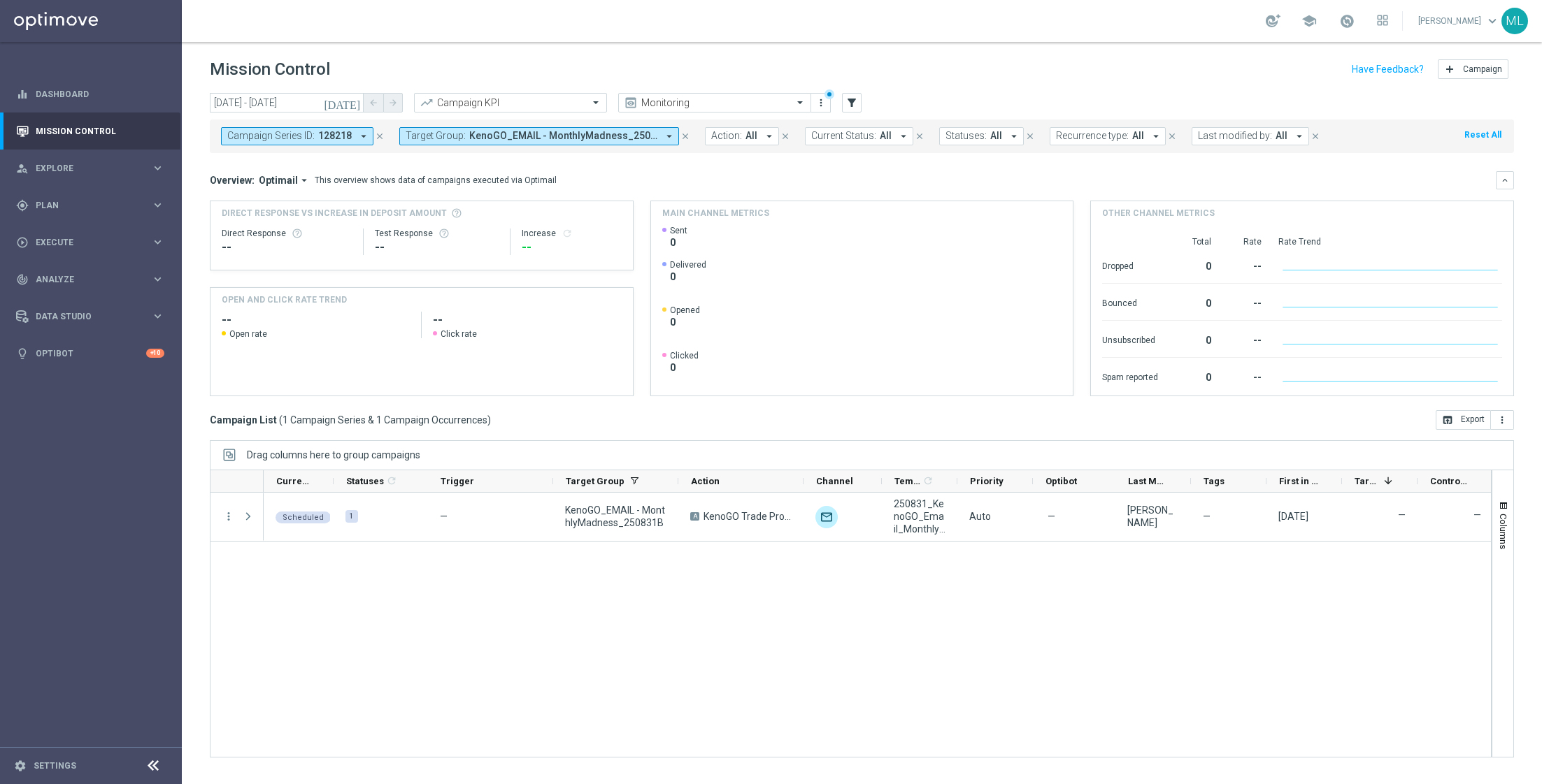
click at [380, 137] on icon "close" at bounding box center [380, 137] width 10 height 10
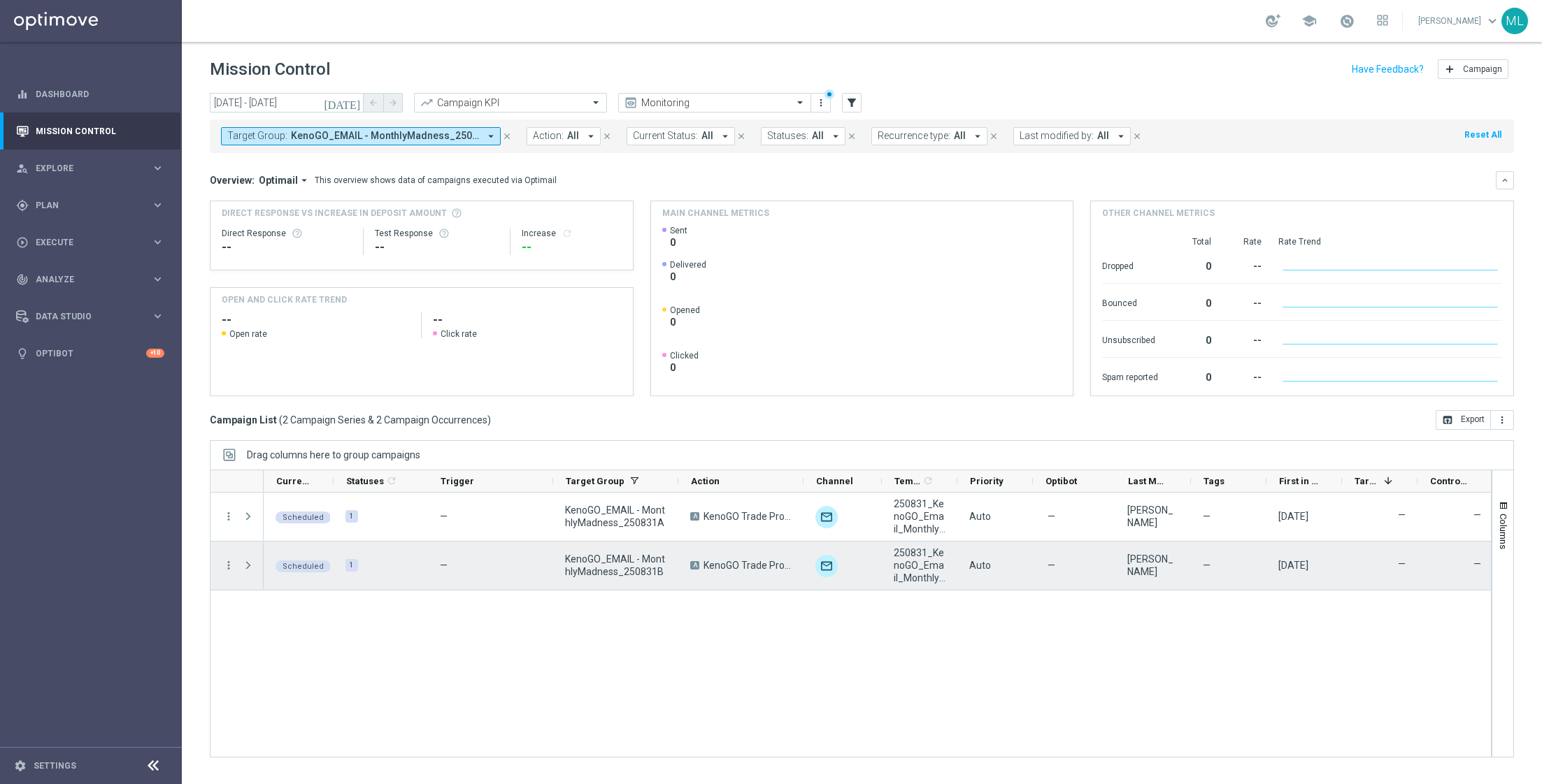
scroll to position [0, 1]
